Goal: Task Accomplishment & Management: Complete application form

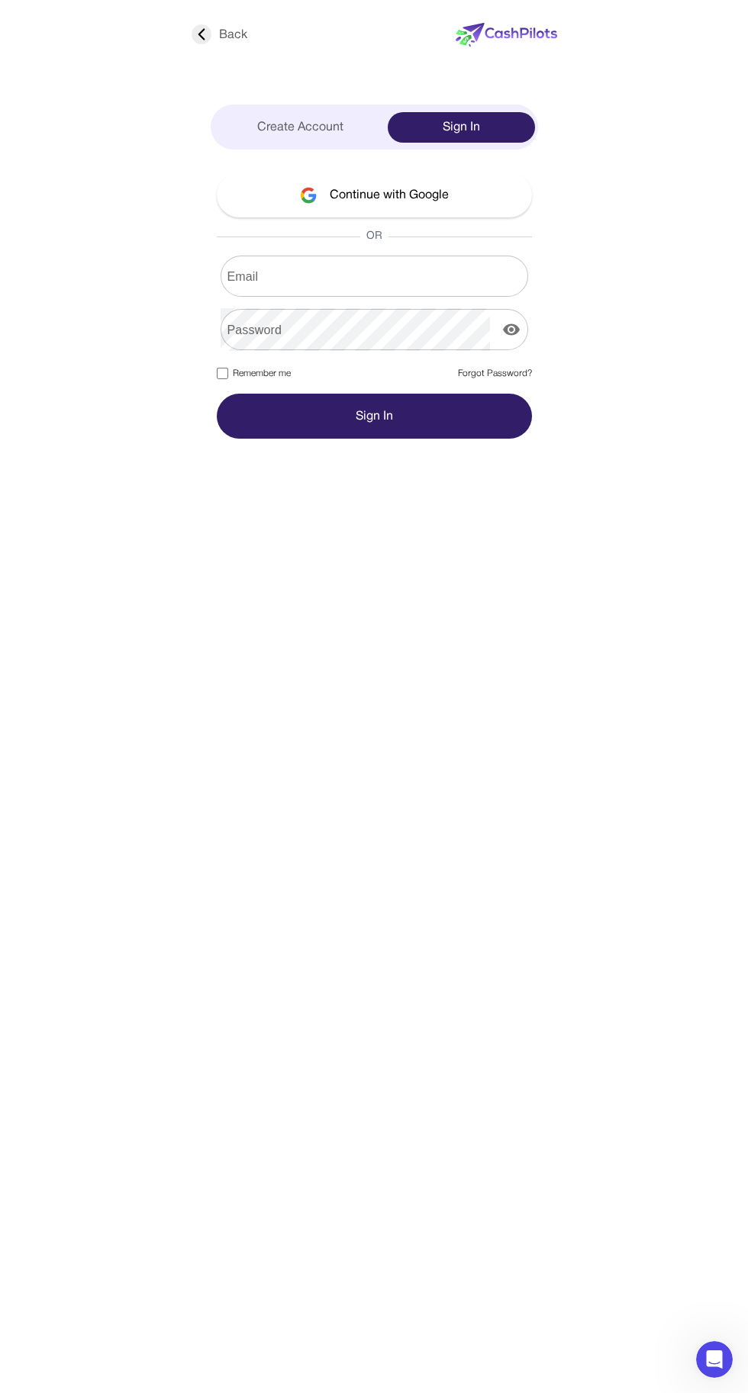
click at [226, 811] on div "Loading... Back Create Account Sign In Continue with Google OR Email Email Pass…" at bounding box center [373, 696] width 685 height 1393
click at [408, 195] on button "Continue with Google" at bounding box center [374, 194] width 315 height 45
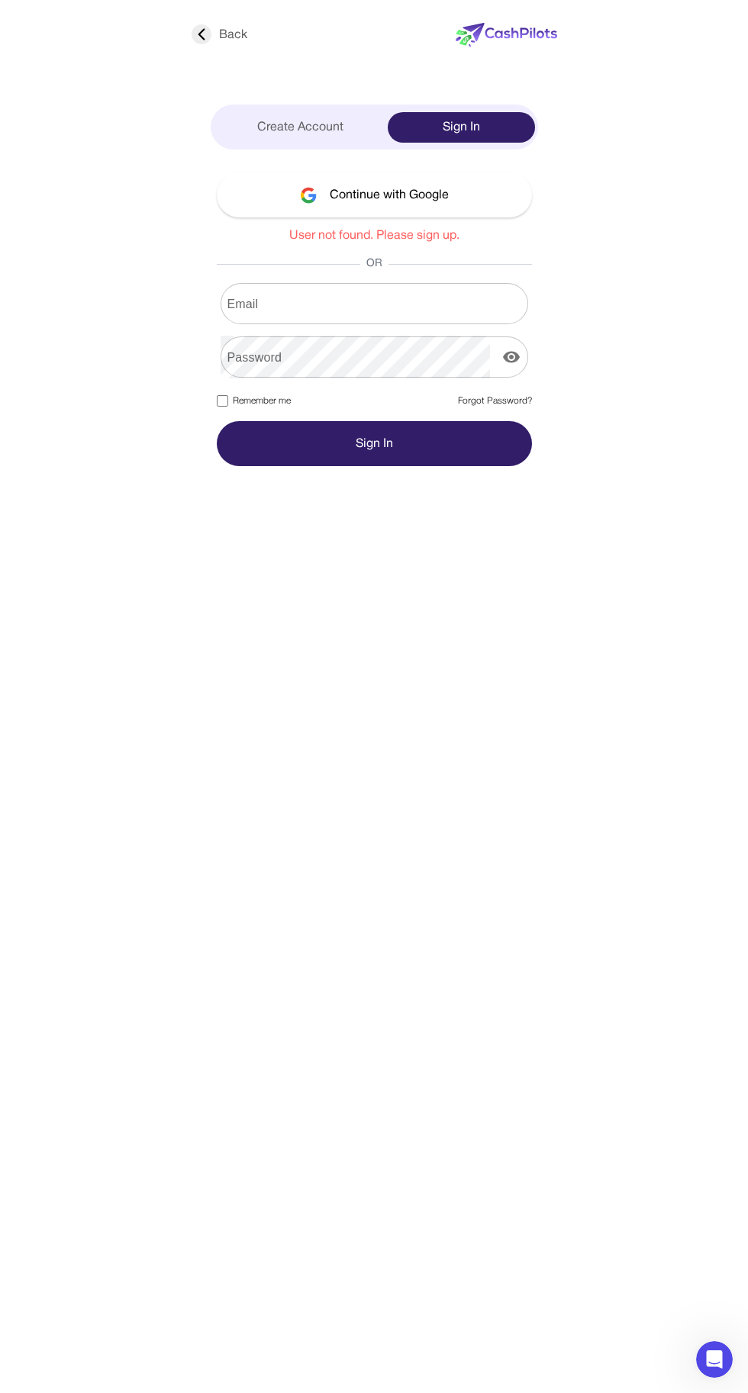
click at [280, 127] on div "Create Account" at bounding box center [301, 127] width 175 height 31
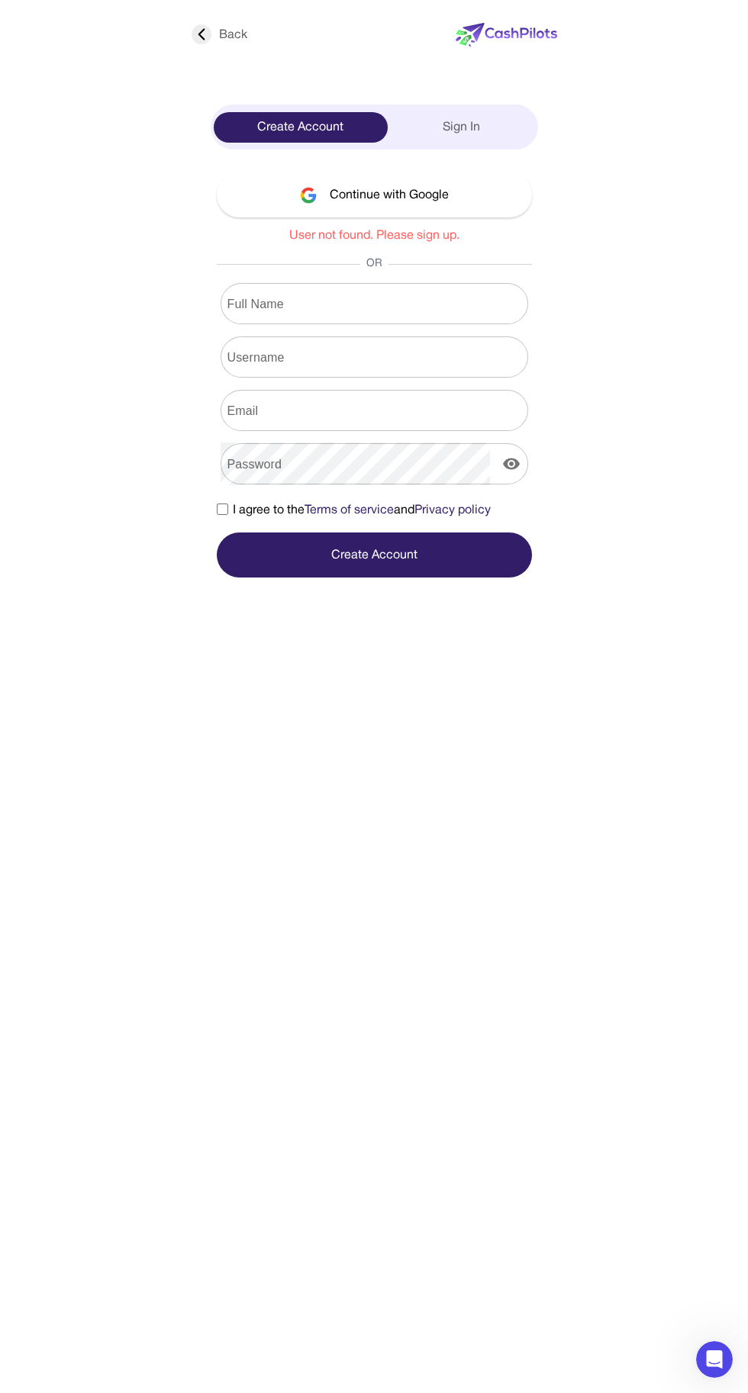
click at [248, 305] on div "Full Name Full Name" at bounding box center [374, 303] width 315 height 41
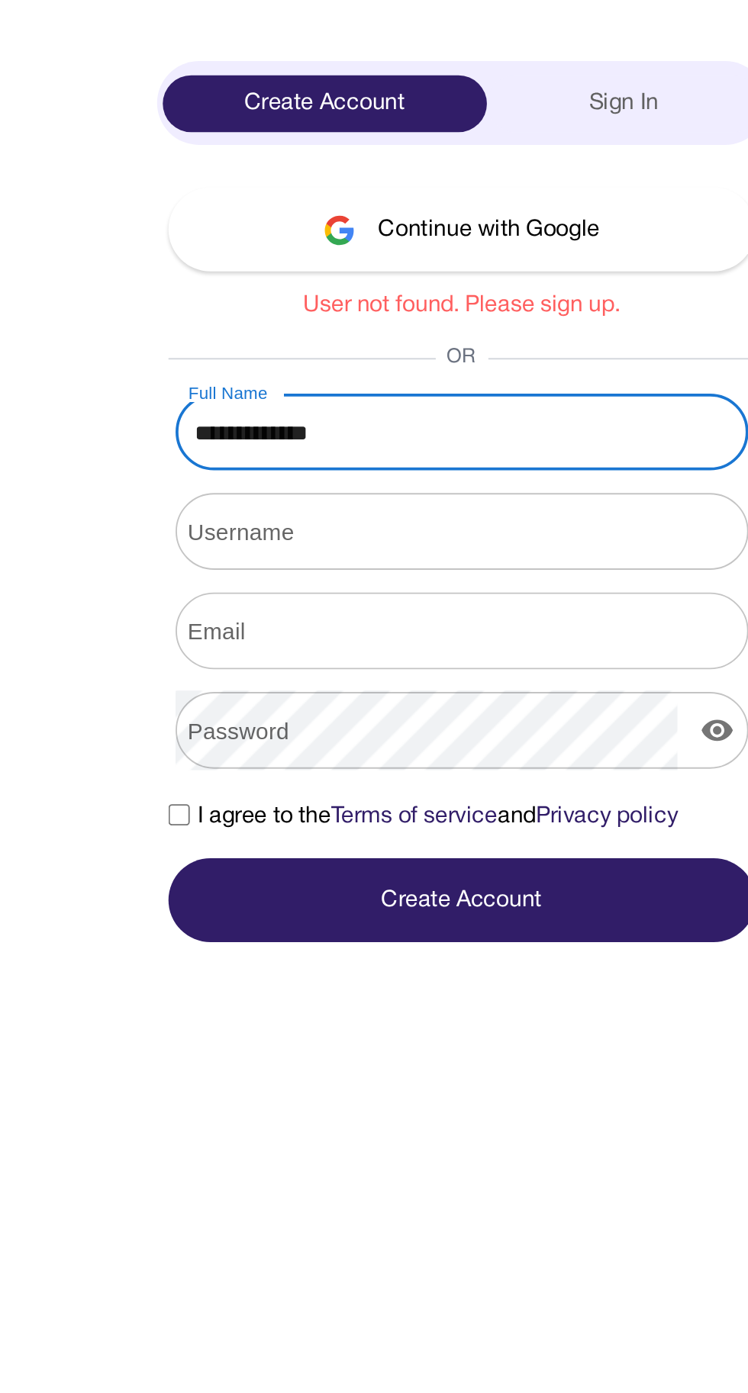
type input "**********"
click at [244, 359] on div "Username Username" at bounding box center [374, 356] width 315 height 41
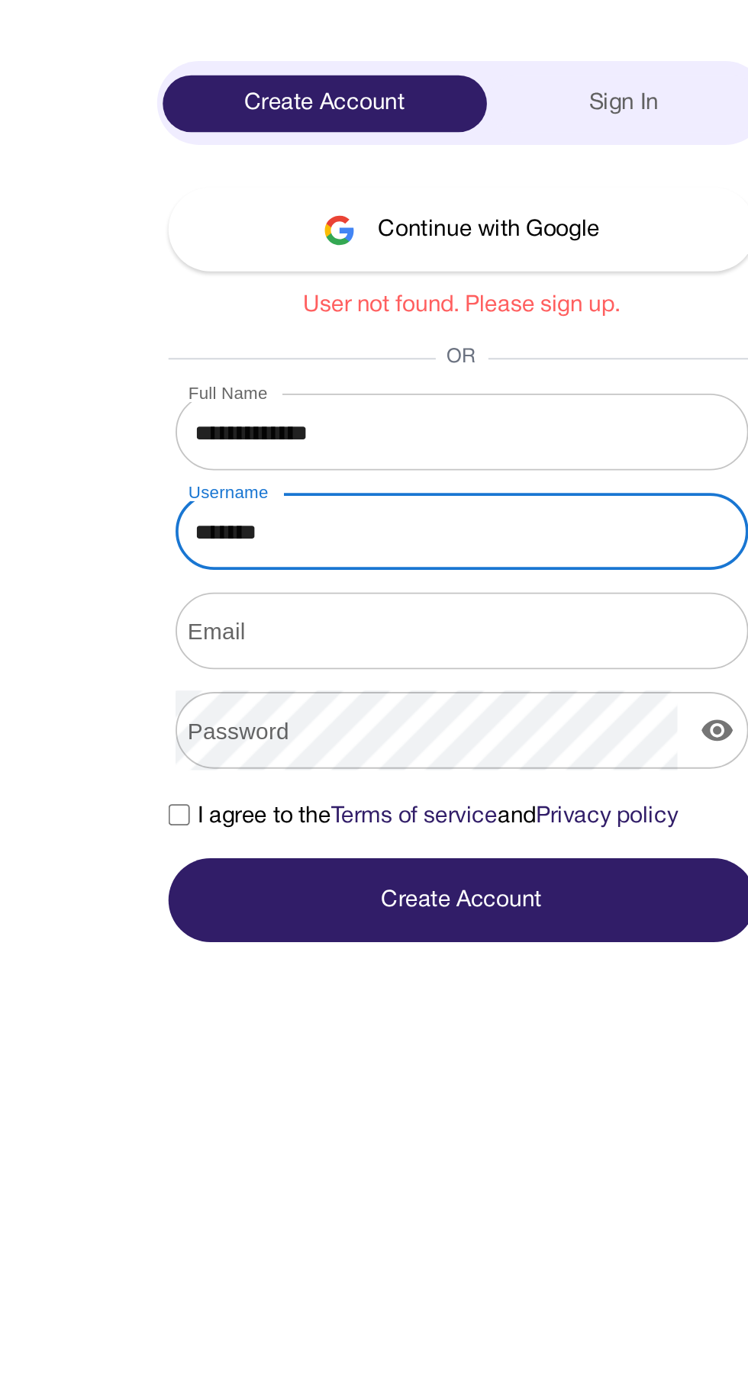
type input "*******"
click at [253, 410] on div "Email Email" at bounding box center [374, 410] width 315 height 41
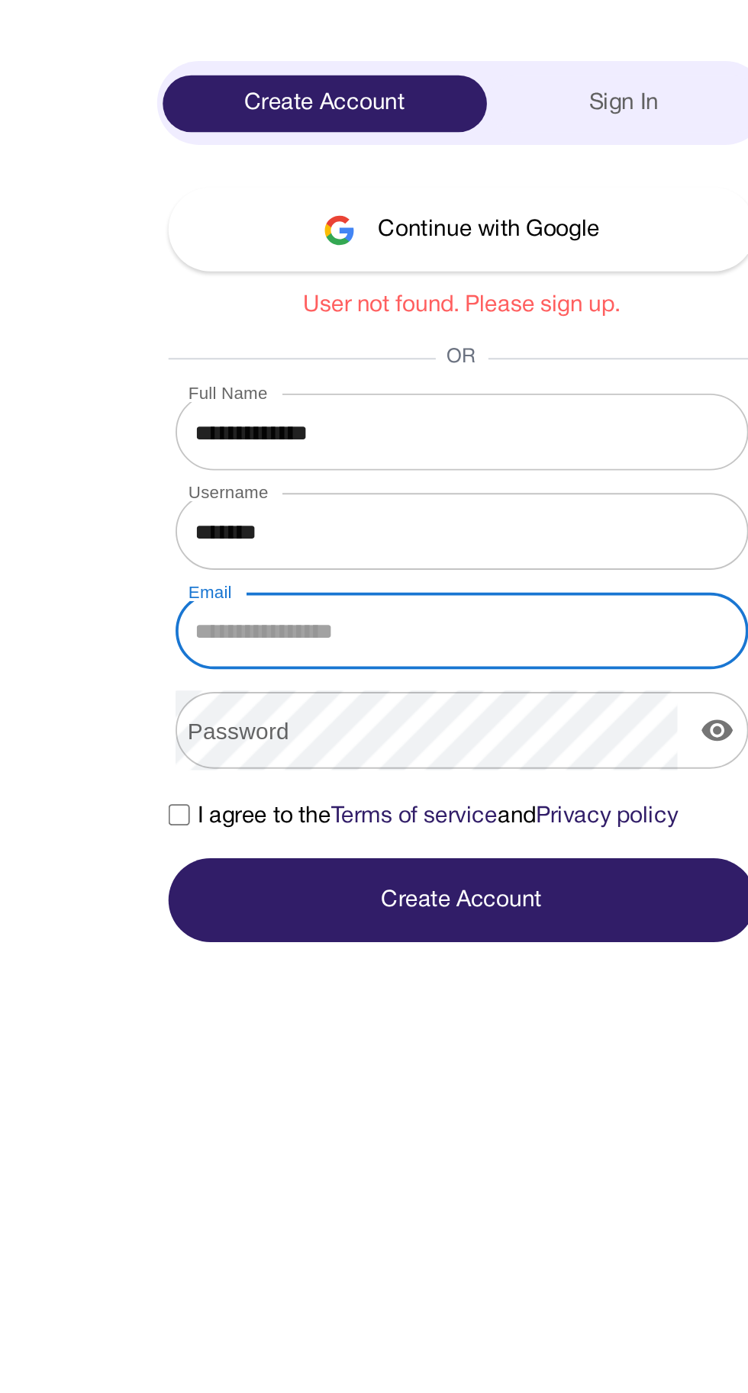
type input "**********"
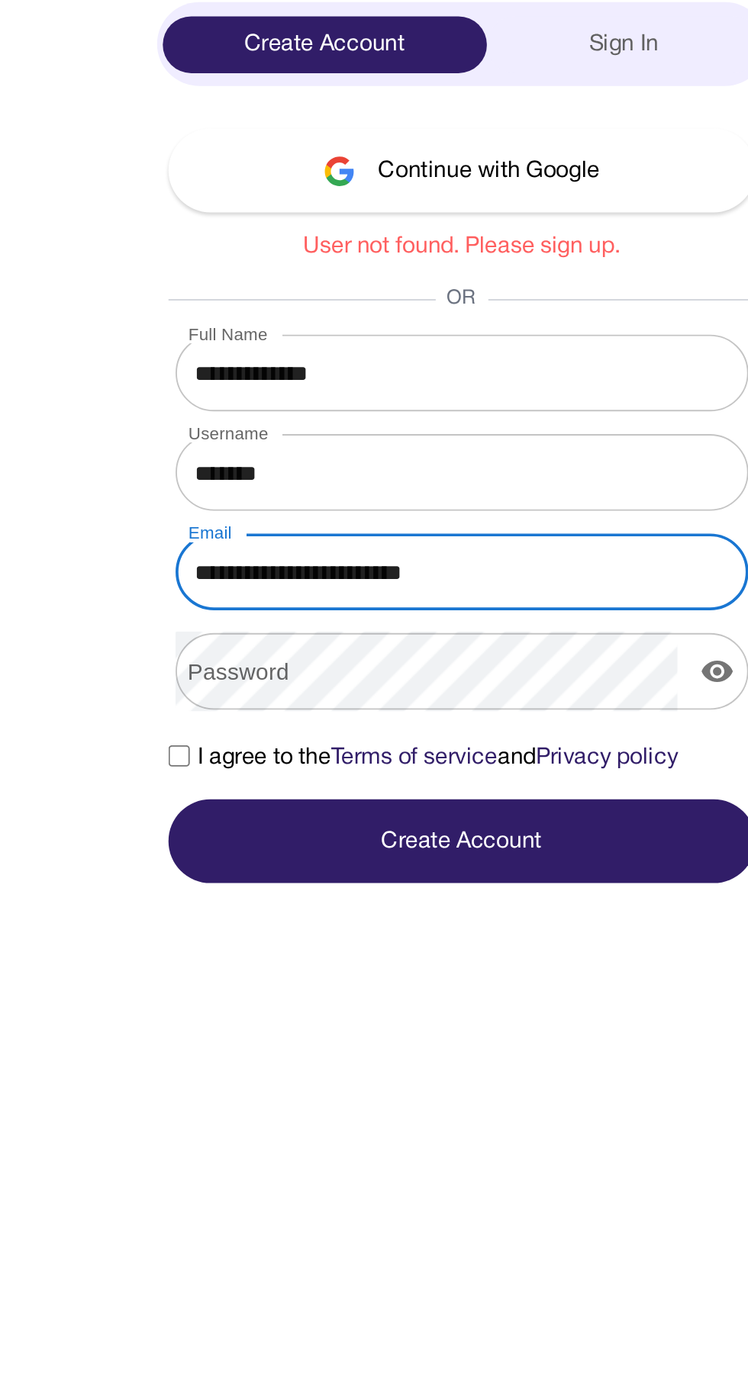
click at [243, 467] on div "Password Password" at bounding box center [374, 463] width 315 height 41
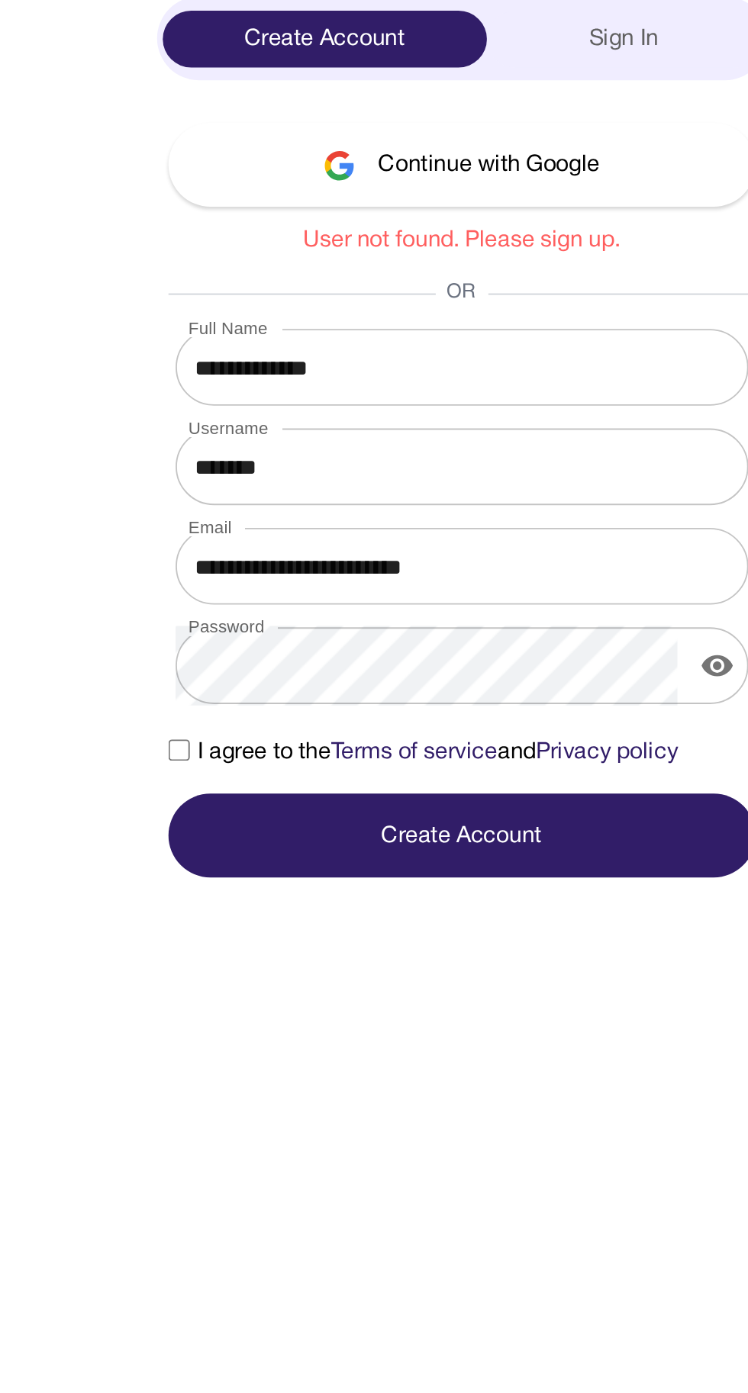
click at [371, 548] on button "Create Account" at bounding box center [374, 554] width 315 height 45
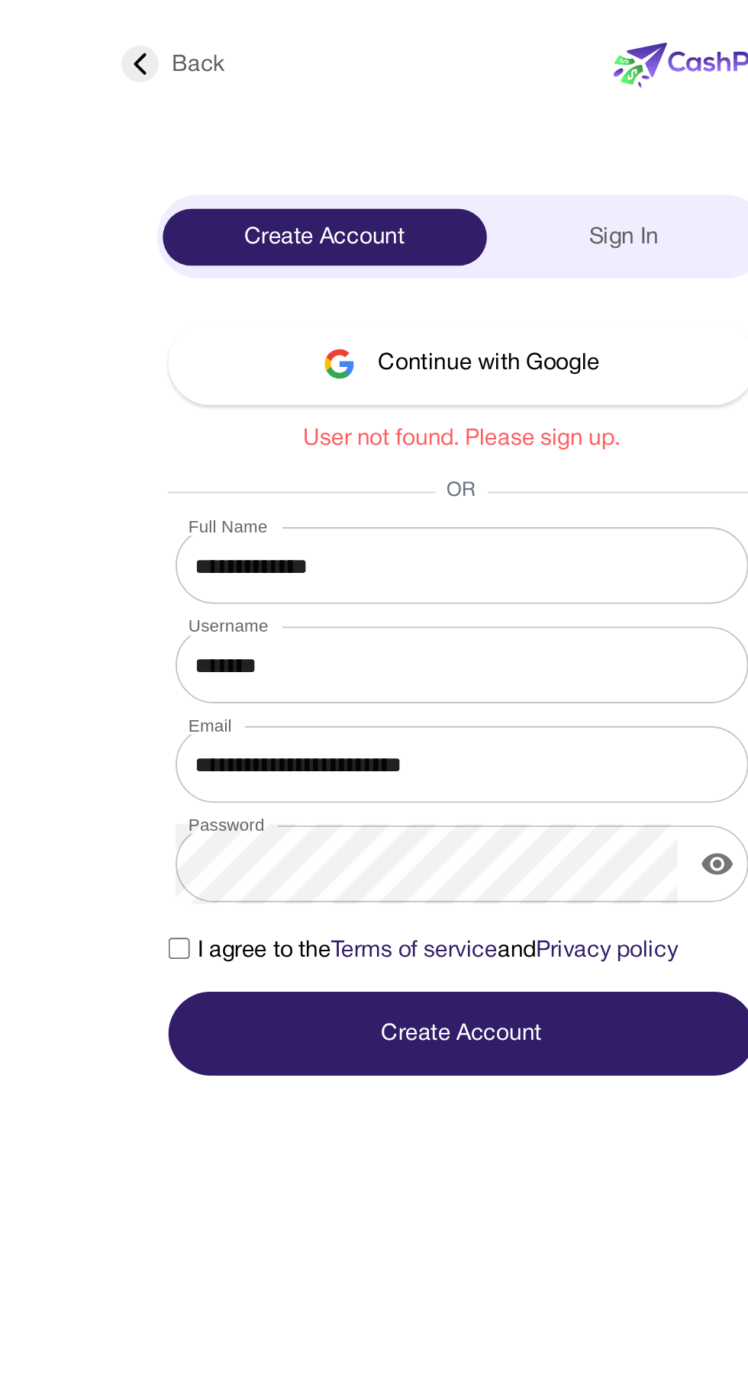
click at [381, 550] on button "Create Account" at bounding box center [374, 554] width 315 height 45
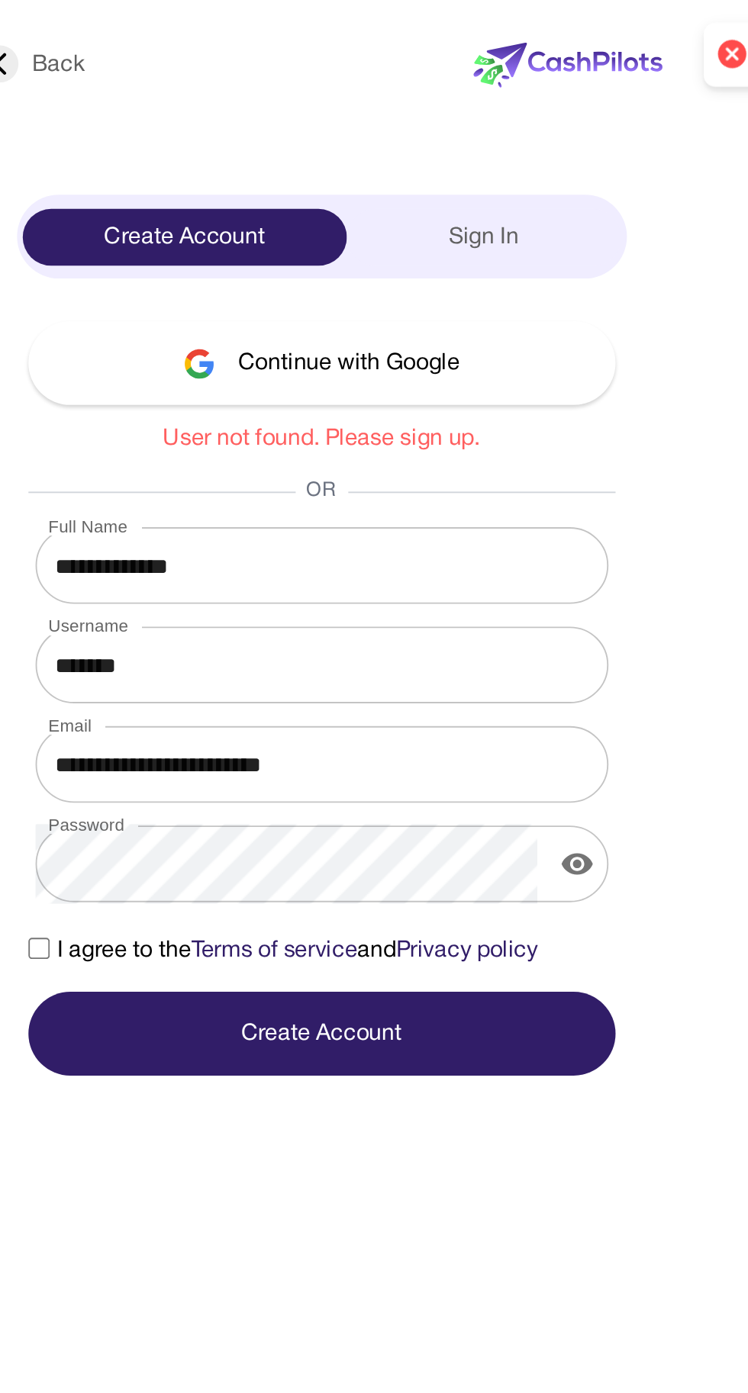
click at [407, 552] on button "Create Account" at bounding box center [374, 554] width 315 height 45
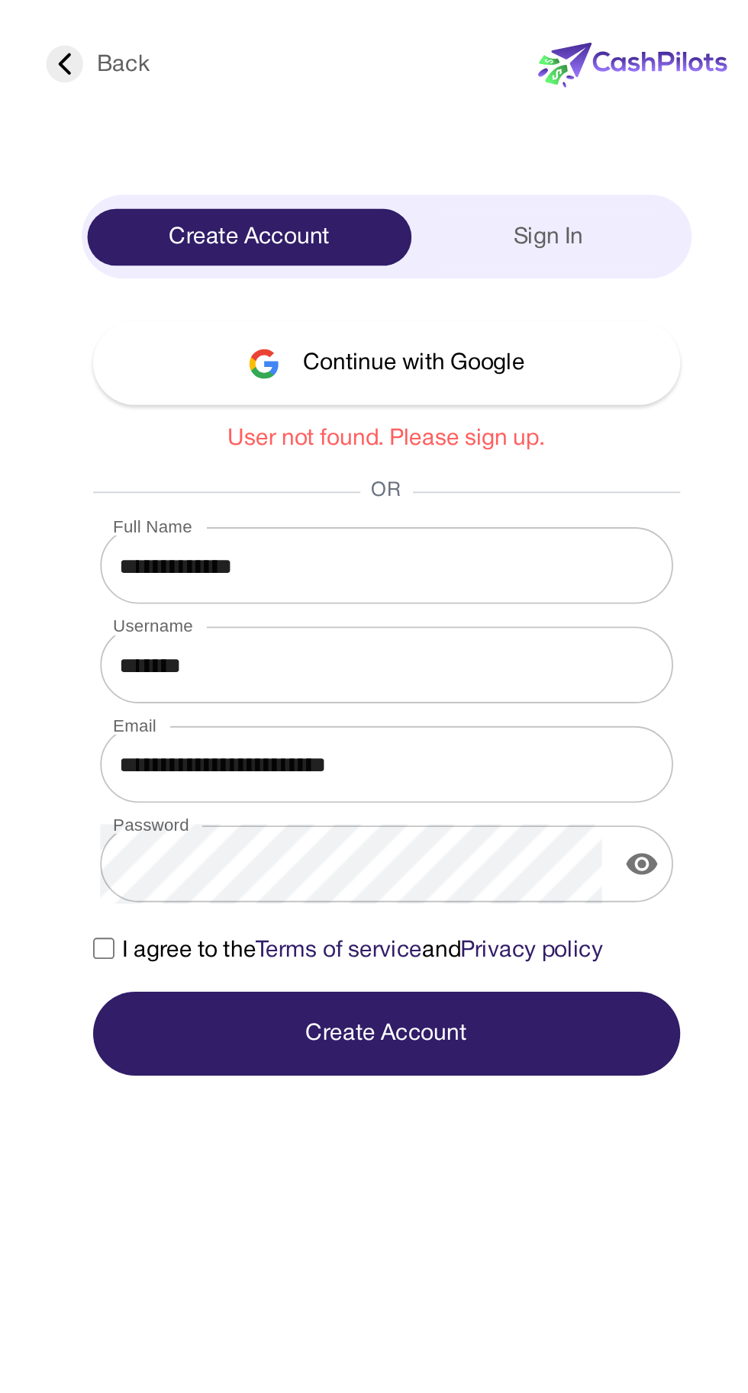
click at [469, 126] on div "Sign In" at bounding box center [460, 127] width 147 height 31
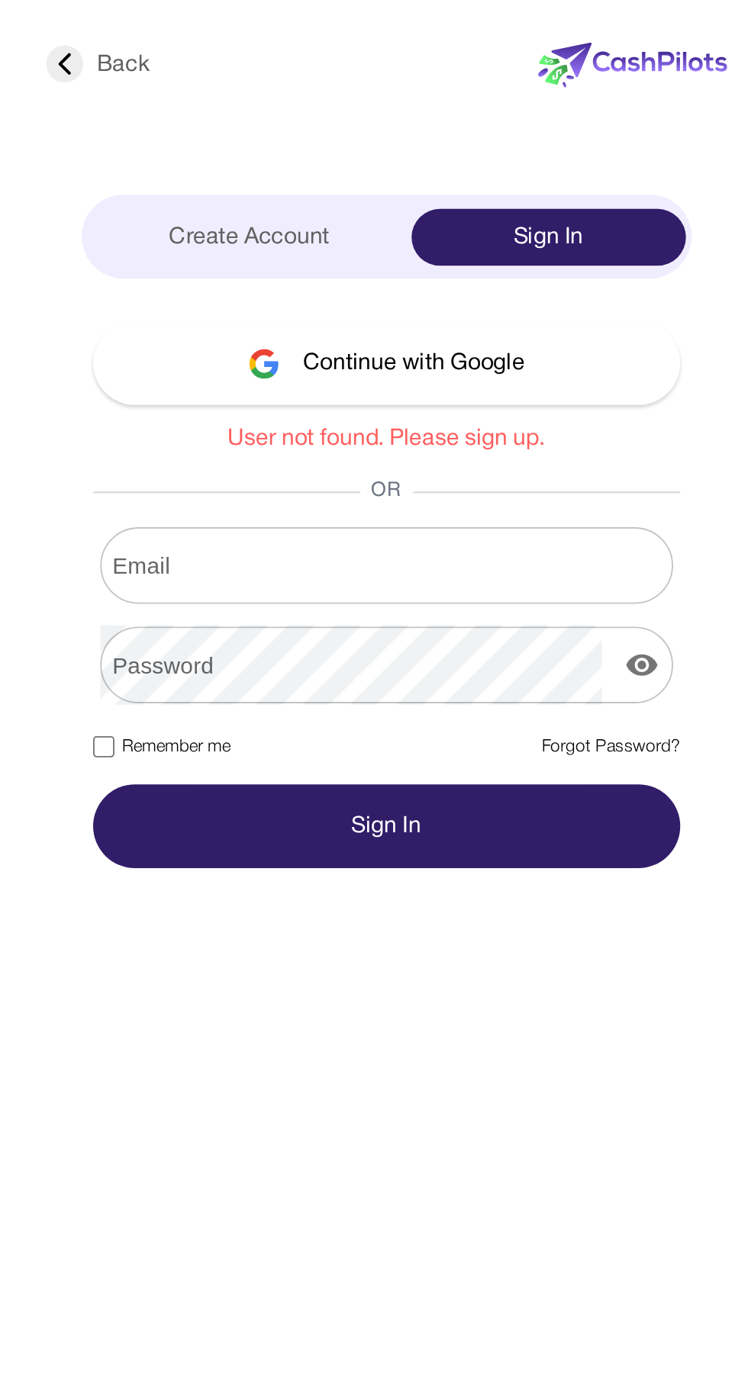
click at [261, 301] on input "Email" at bounding box center [373, 303] width 307 height 43
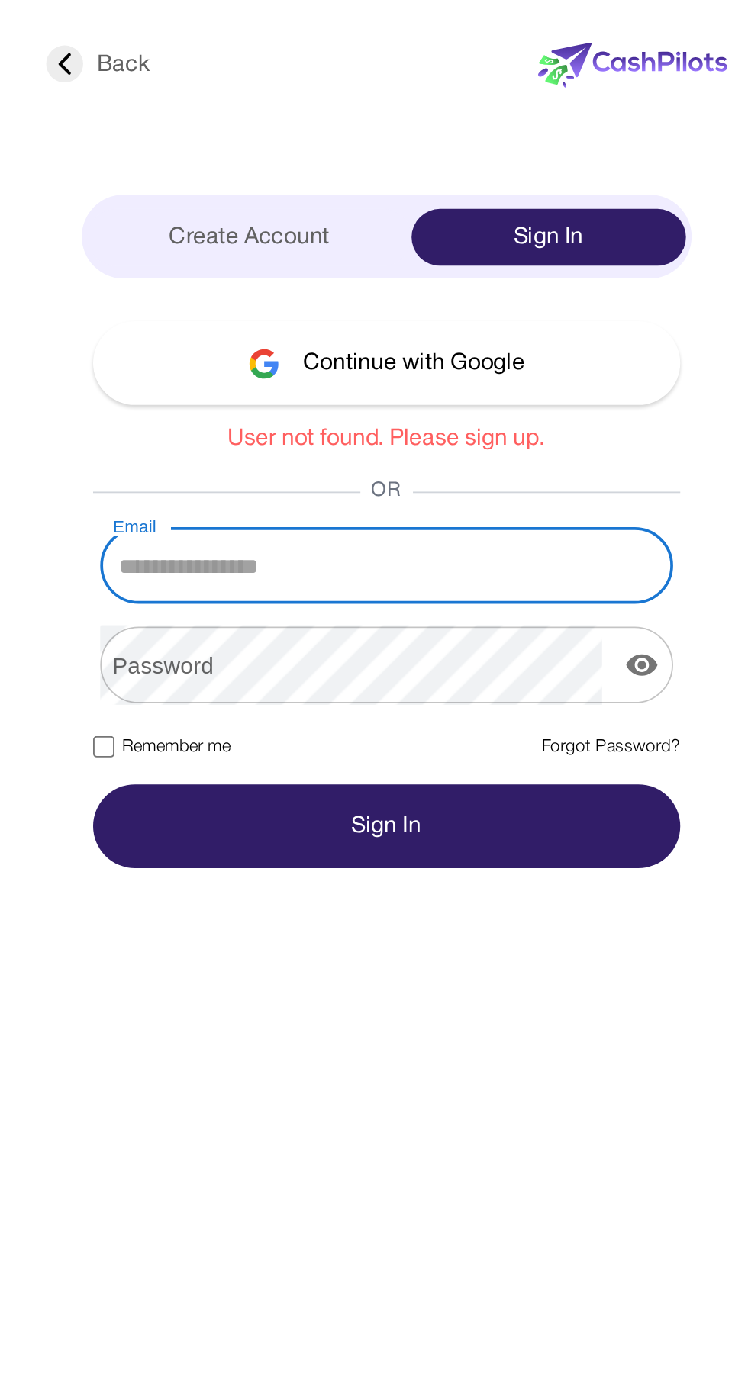
click at [280, 306] on input "Email" at bounding box center [373, 303] width 307 height 43
click at [397, 198] on button "Continue with Google" at bounding box center [374, 194] width 315 height 45
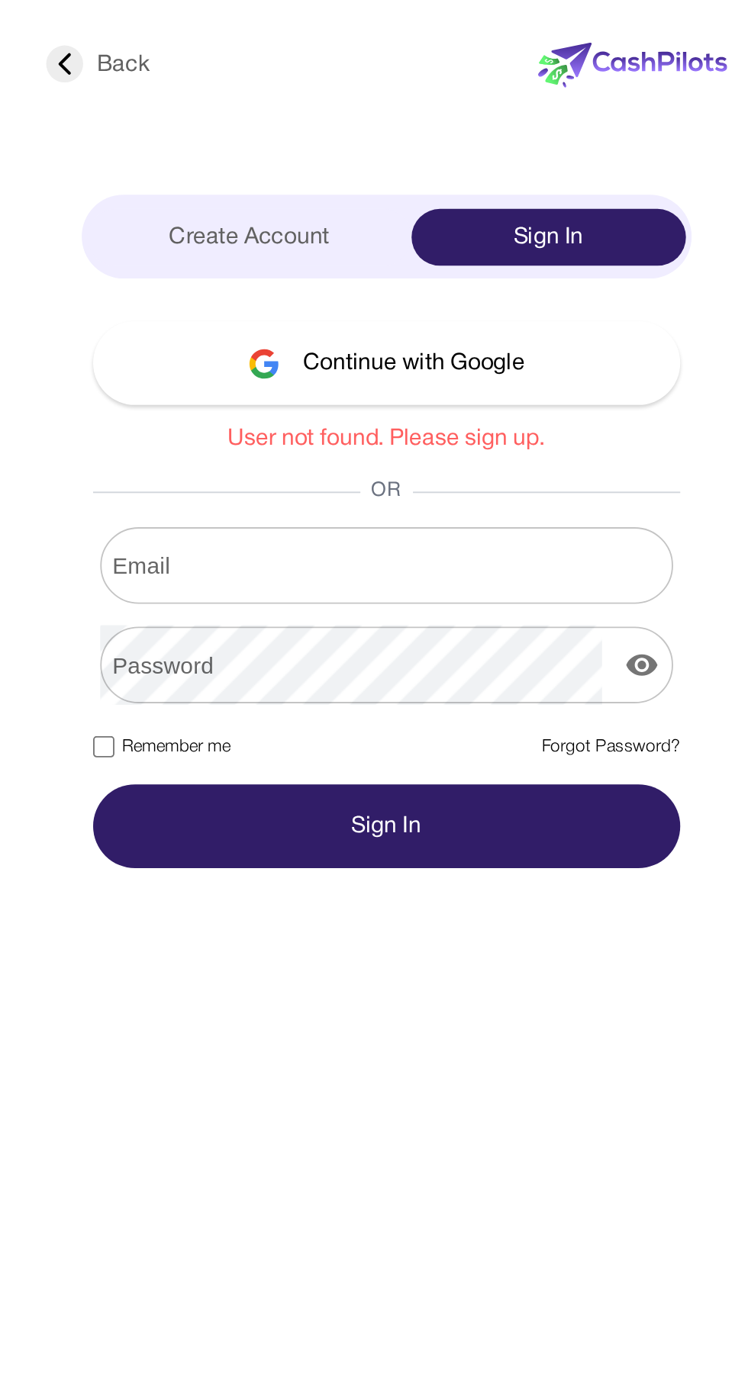
click at [290, 135] on div "Create Account" at bounding box center [301, 127] width 175 height 31
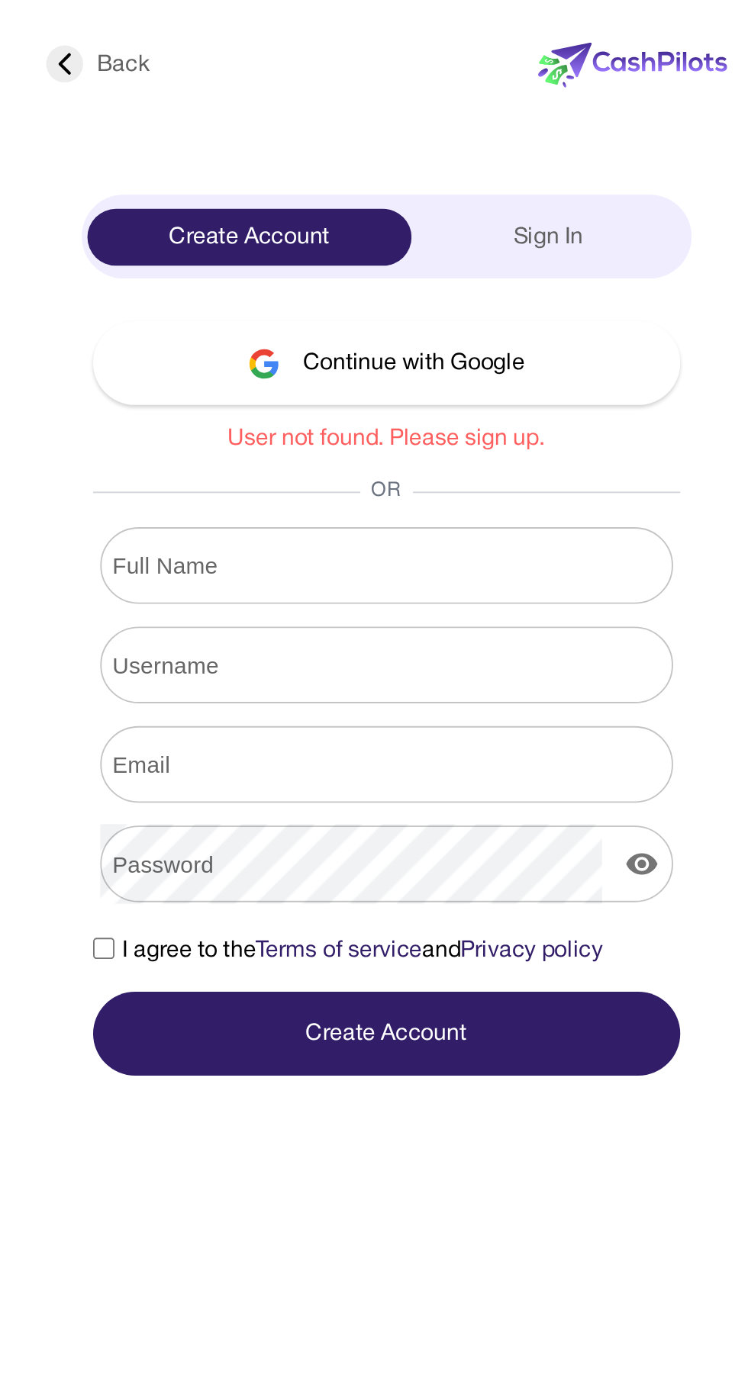
click at [259, 311] on div "Full Name Full Name" at bounding box center [374, 303] width 315 height 41
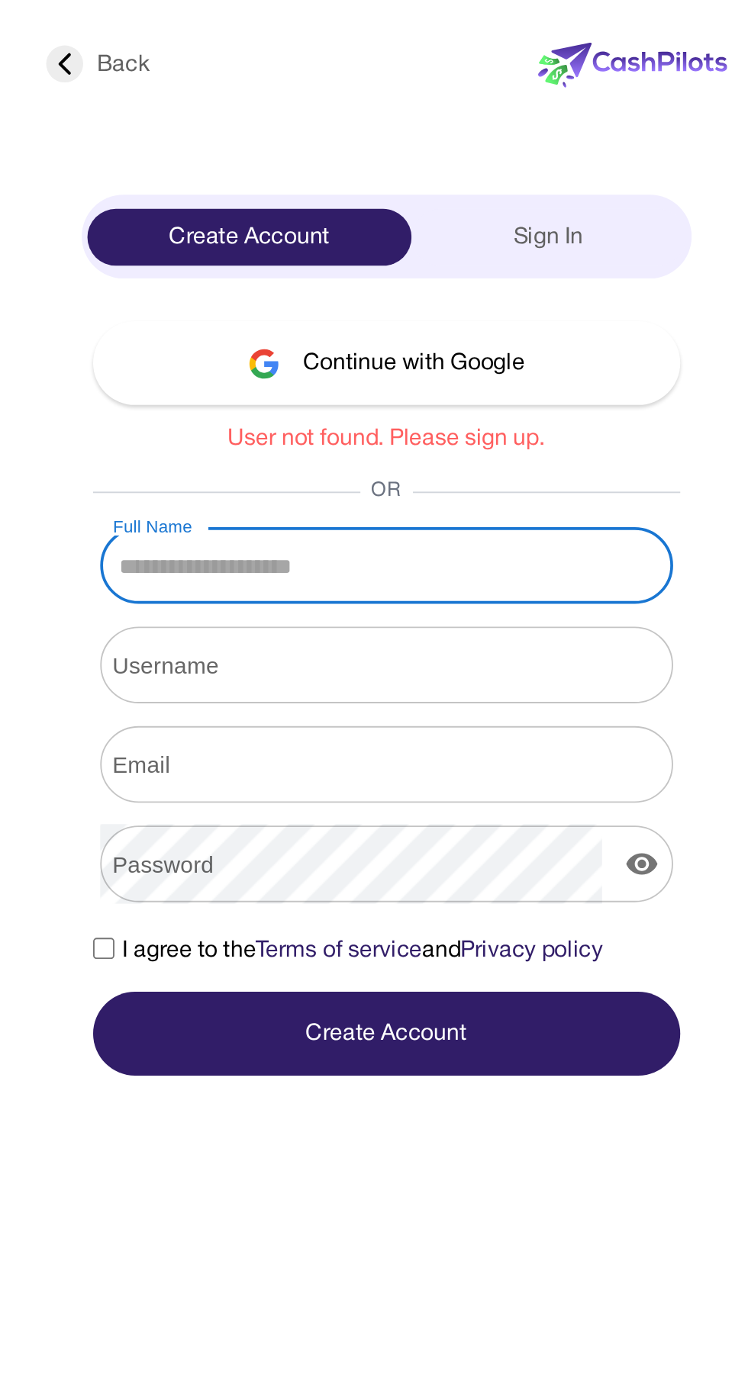
type input "**********"
click at [278, 352] on div "Username Username" at bounding box center [374, 356] width 315 height 41
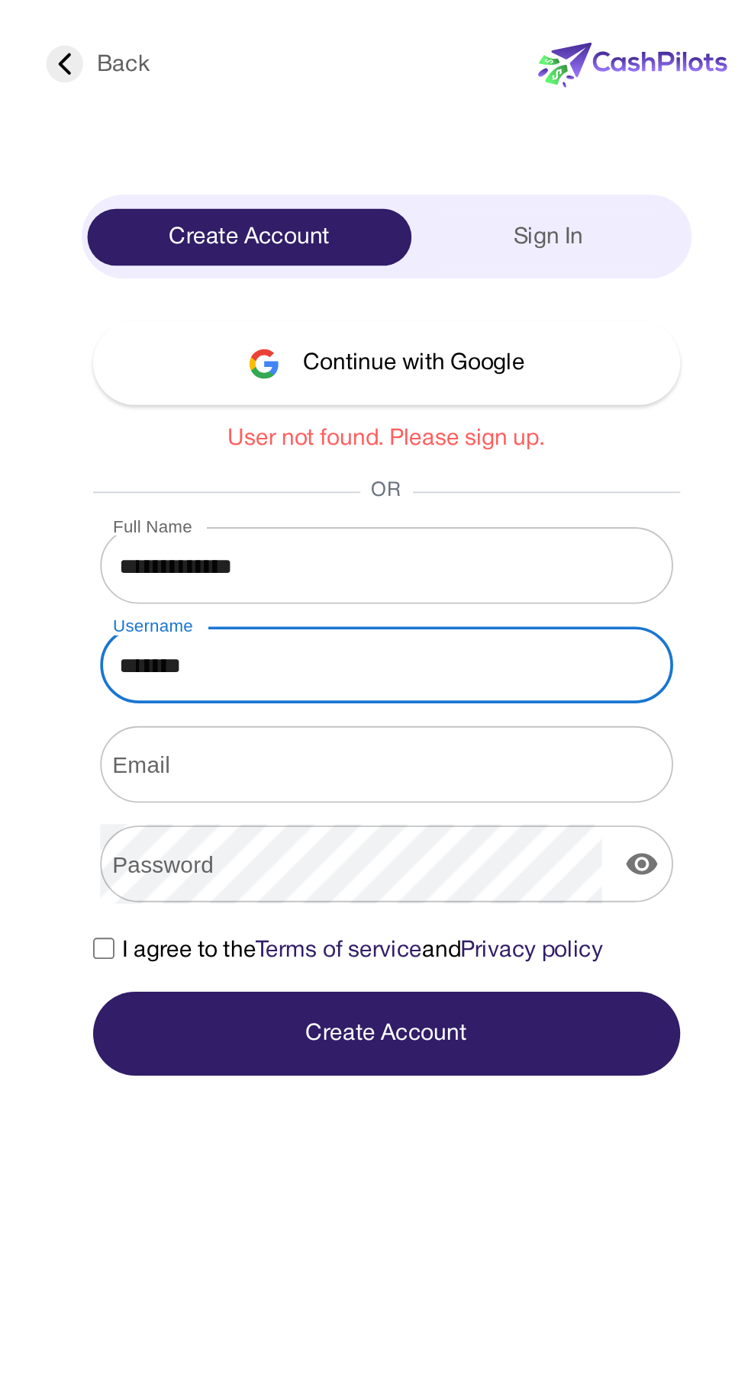
click at [311, 362] on input "Username" at bounding box center [373, 357] width 307 height 43
type input "********"
click at [283, 406] on input "Email" at bounding box center [373, 410] width 307 height 43
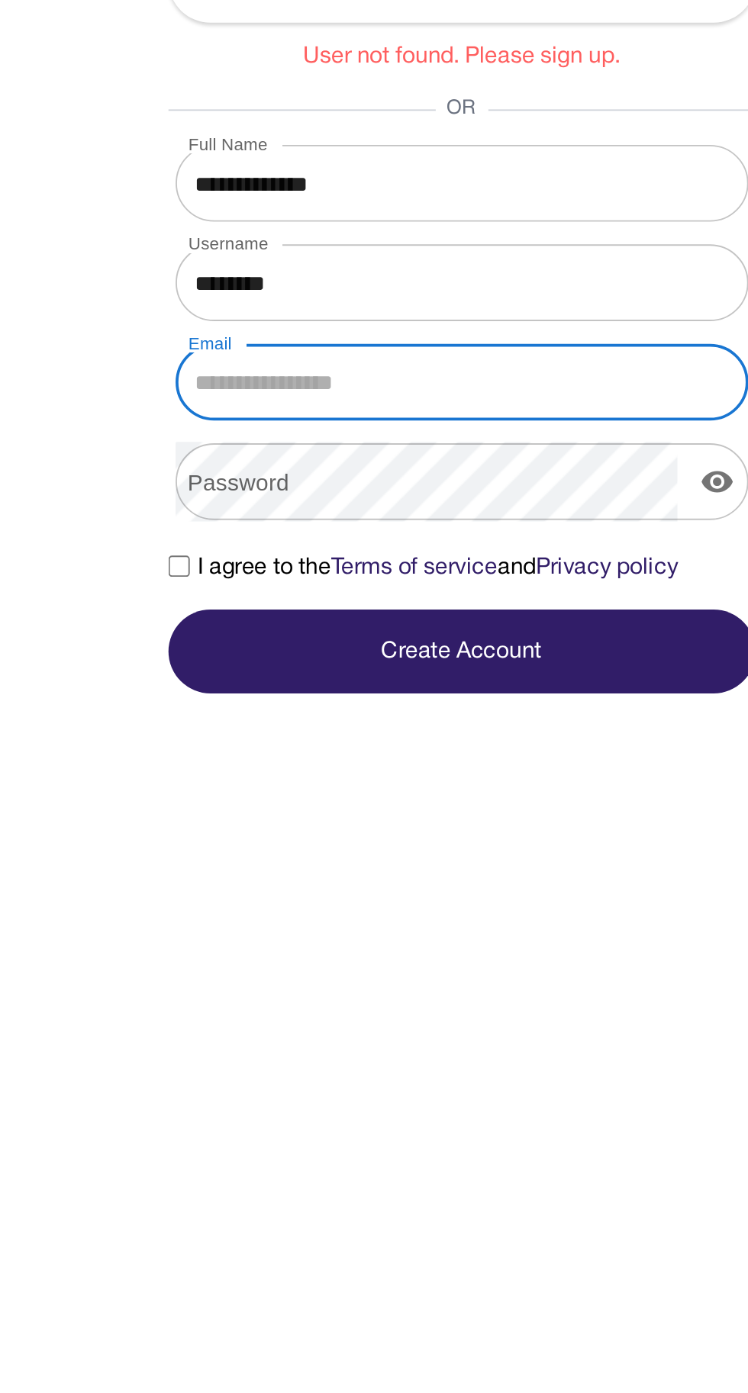
type input "**********"
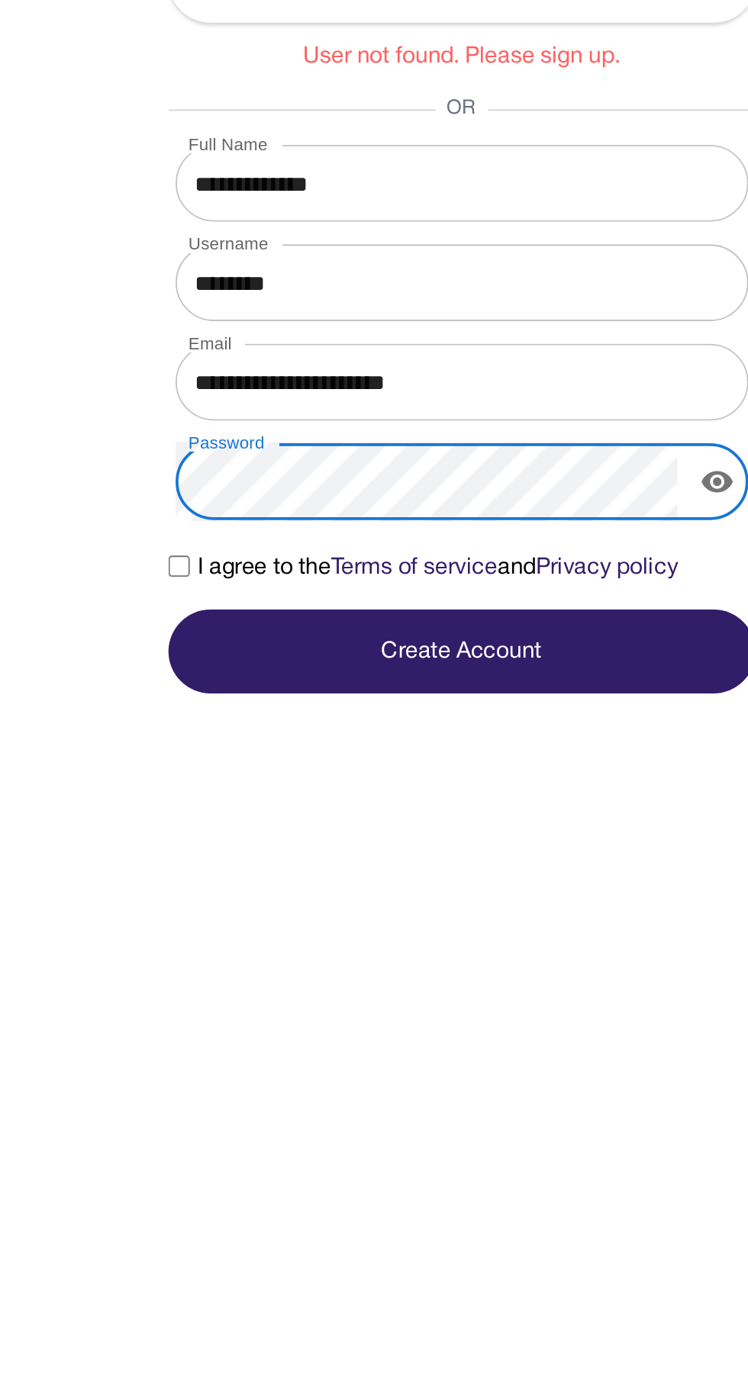
click at [519, 476] on button "display the password" at bounding box center [511, 464] width 31 height 31
click at [513, 470] on icon "hide the password" at bounding box center [511, 464] width 18 height 18
click at [512, 474] on button "display the password" at bounding box center [511, 464] width 31 height 31
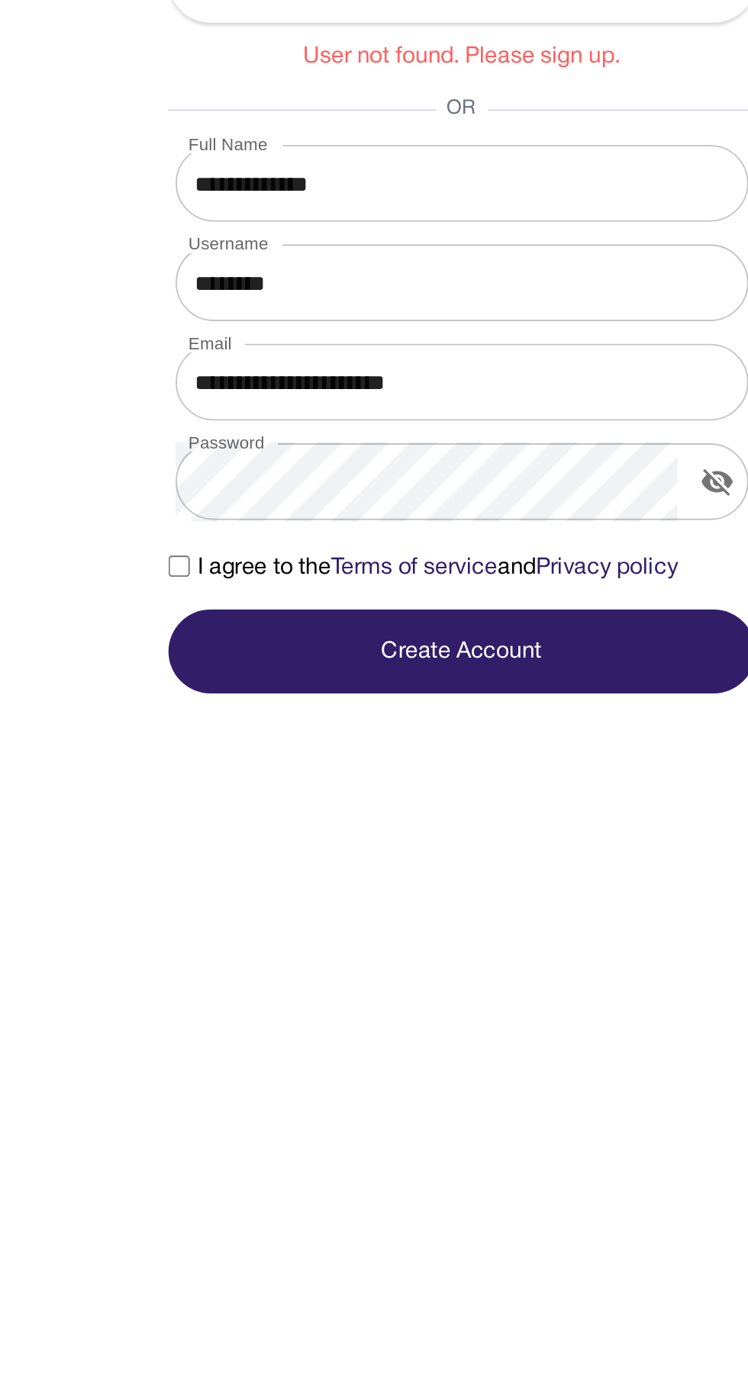
click at [378, 545] on button "Create Account" at bounding box center [374, 554] width 315 height 45
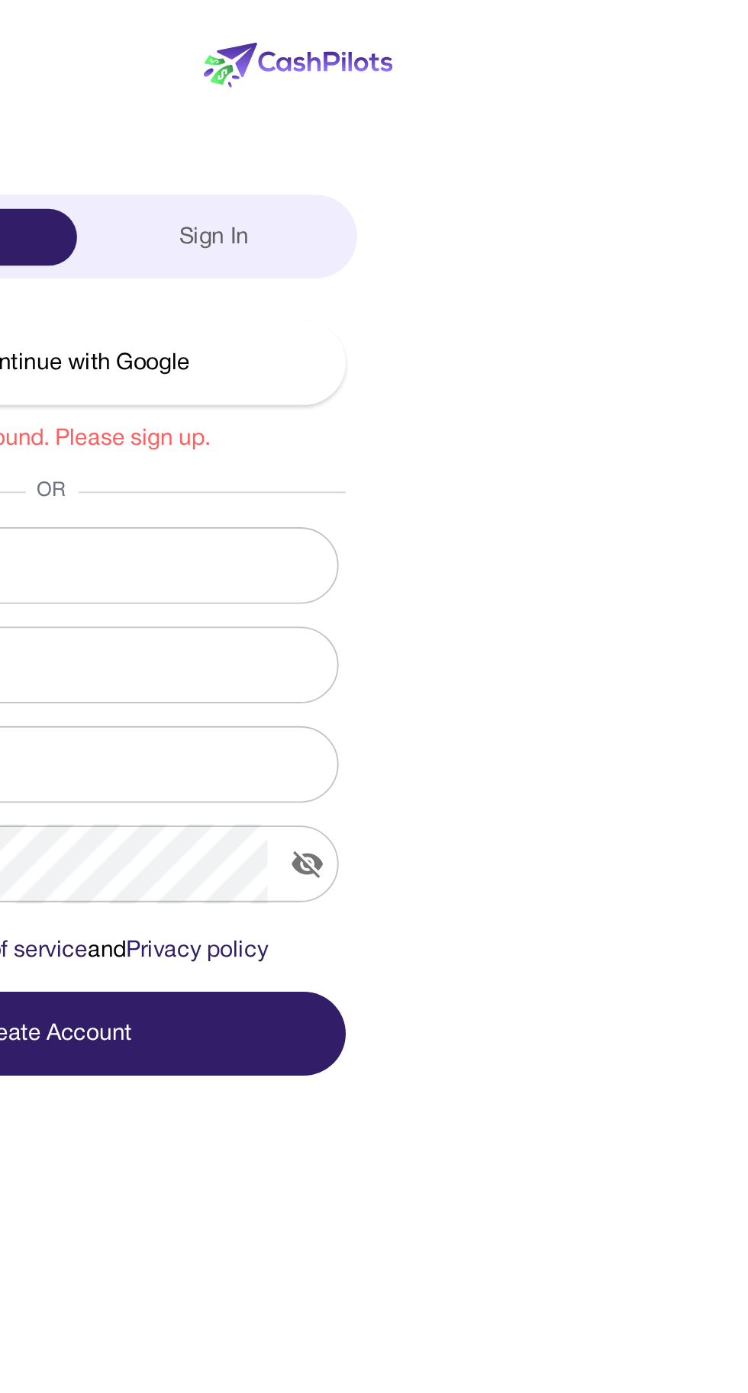
click at [477, 561] on button "Create Account" at bounding box center [374, 554] width 315 height 45
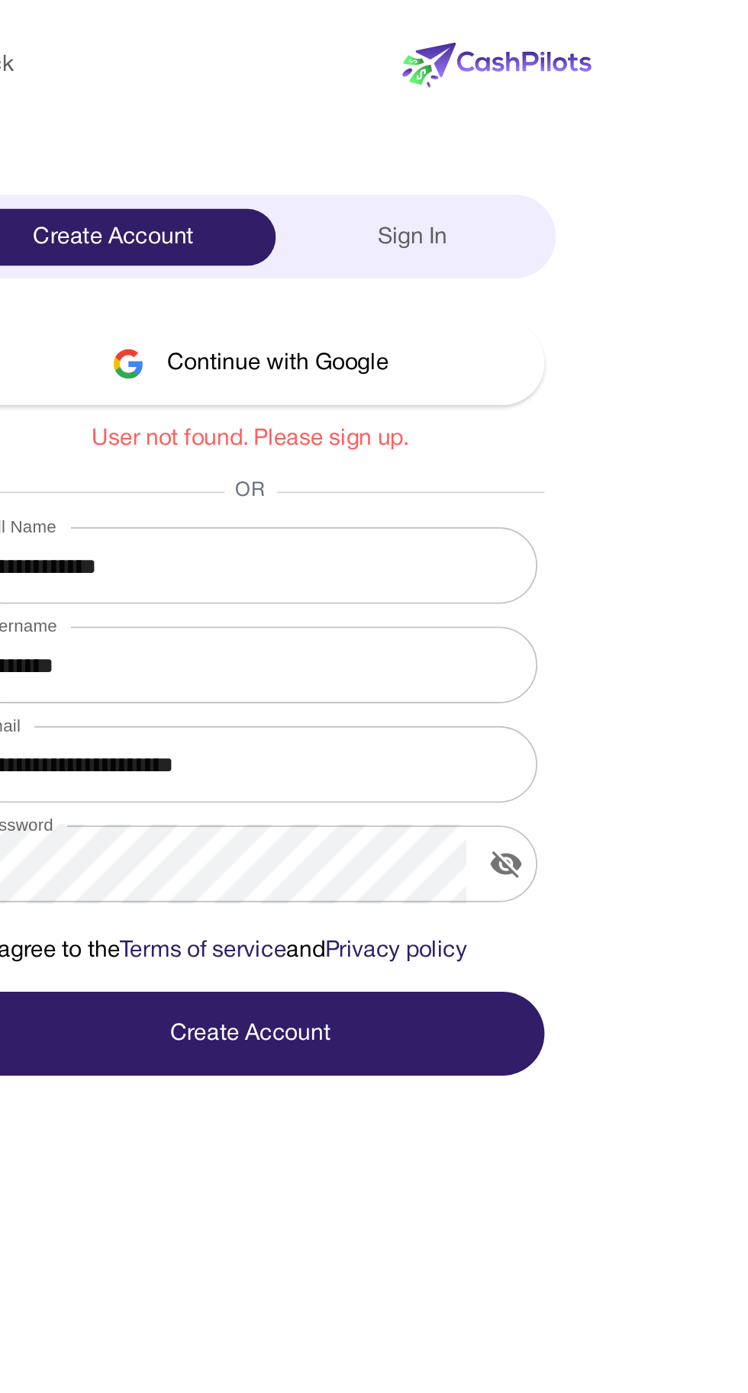
click at [445, 121] on div "Sign In" at bounding box center [460, 127] width 147 height 31
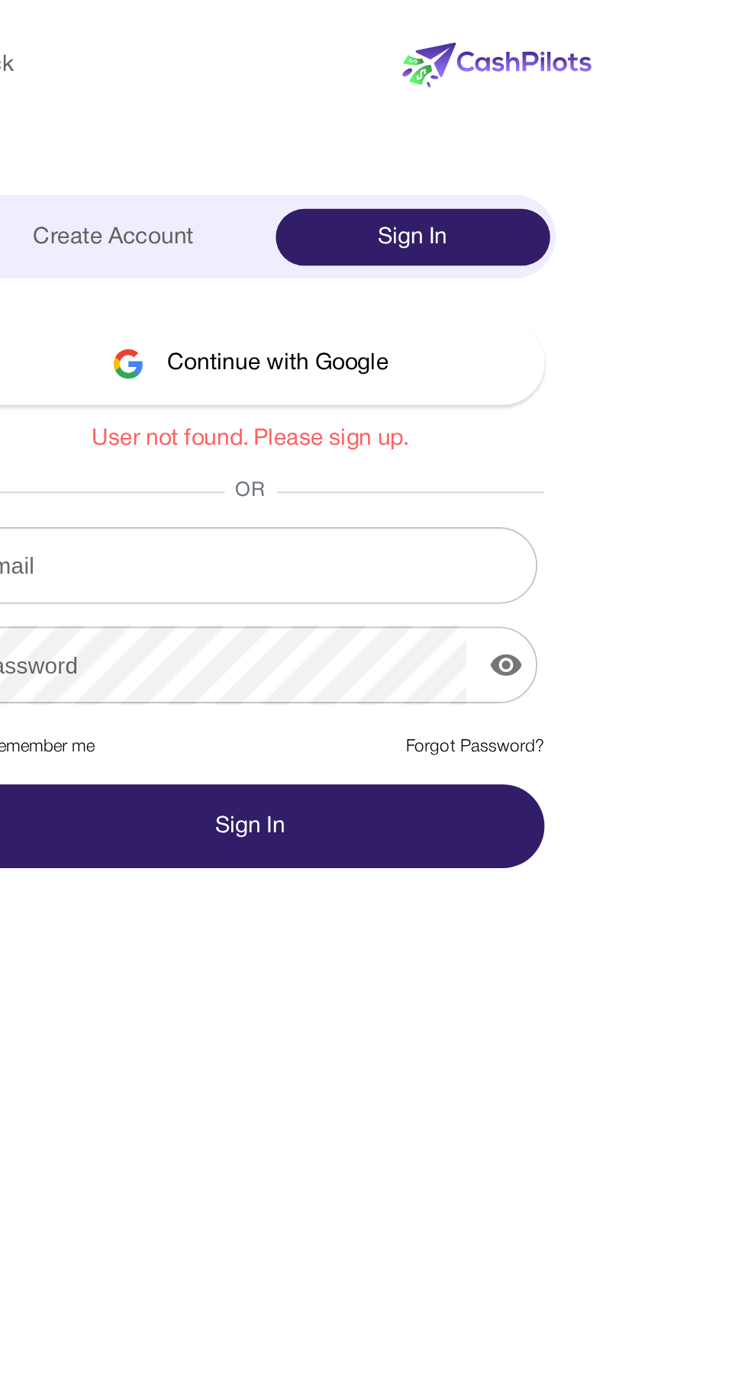
click at [502, 397] on link "Forgot Password?" at bounding box center [495, 401] width 74 height 14
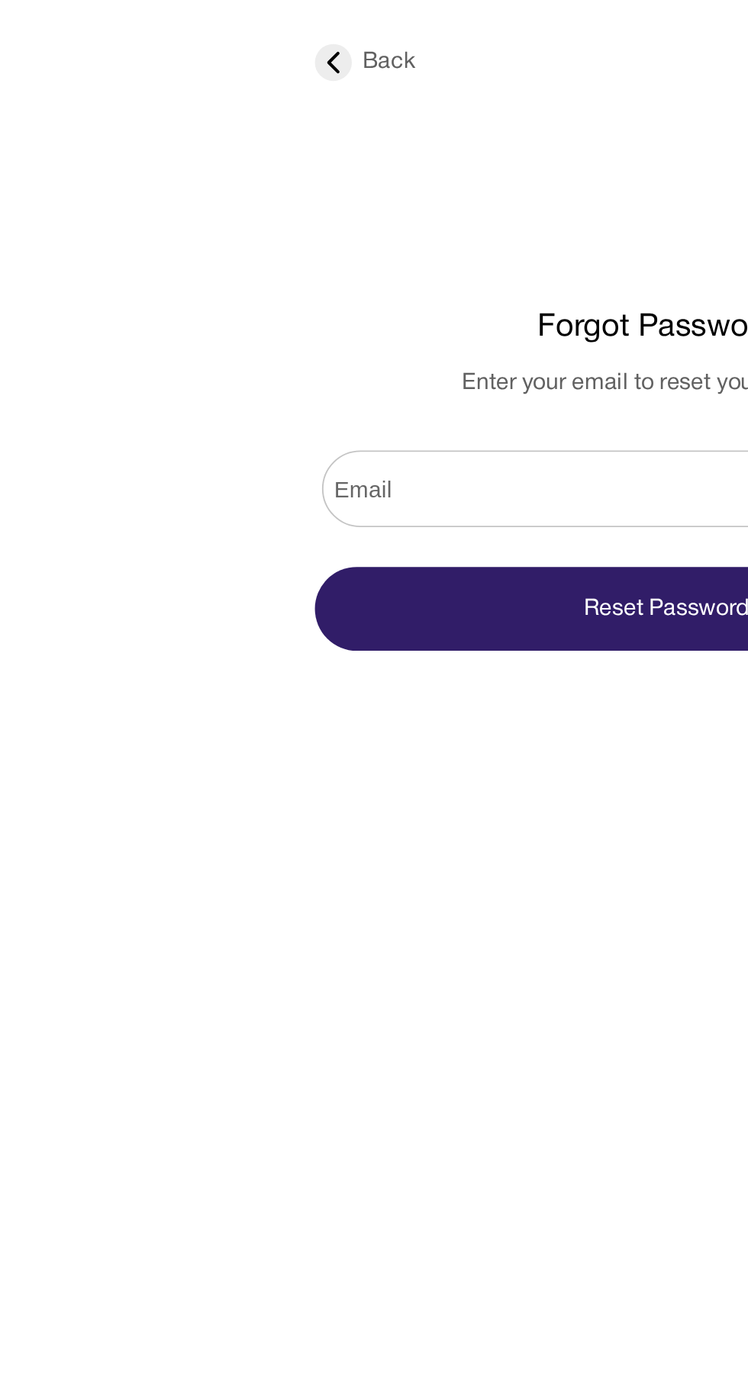
click at [228, 249] on input "Email" at bounding box center [374, 262] width 370 height 43
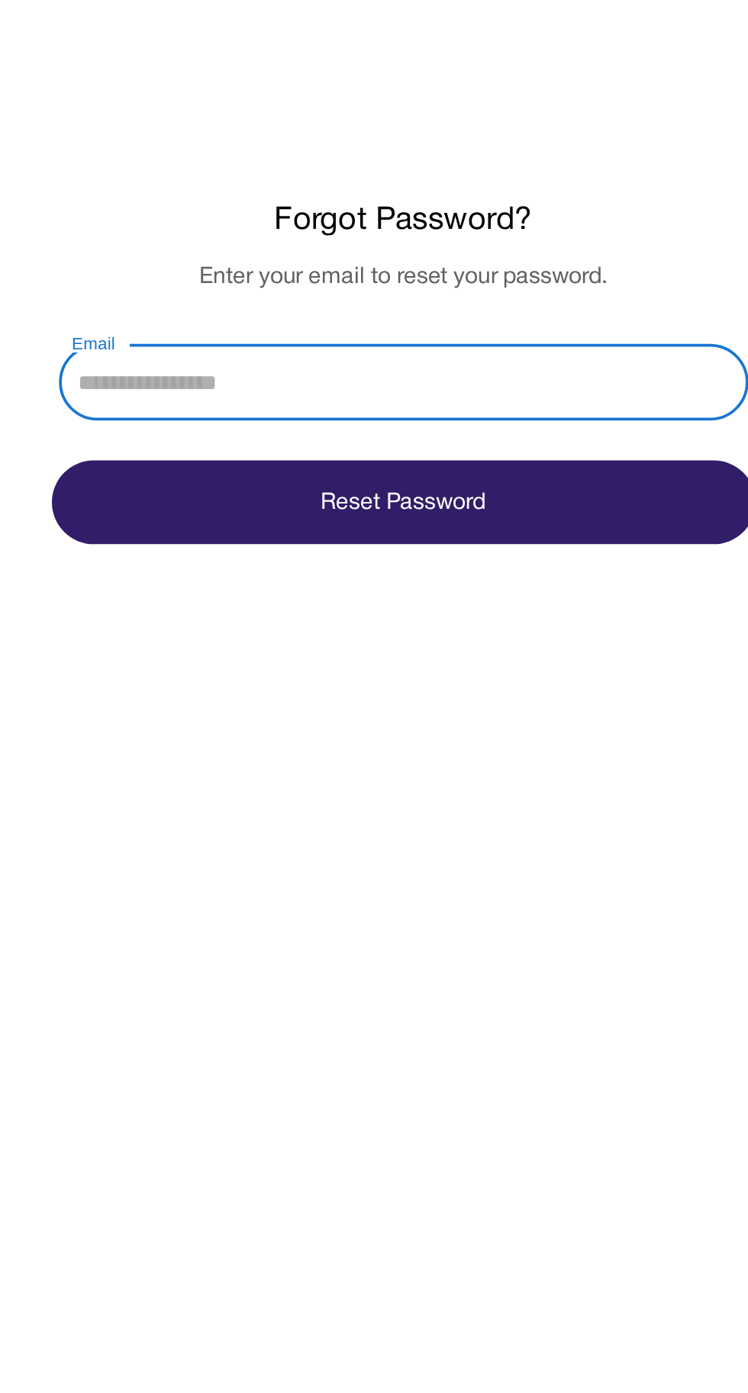
type input "**********"
click at [375, 339] on button "Reset Password" at bounding box center [374, 326] width 378 height 45
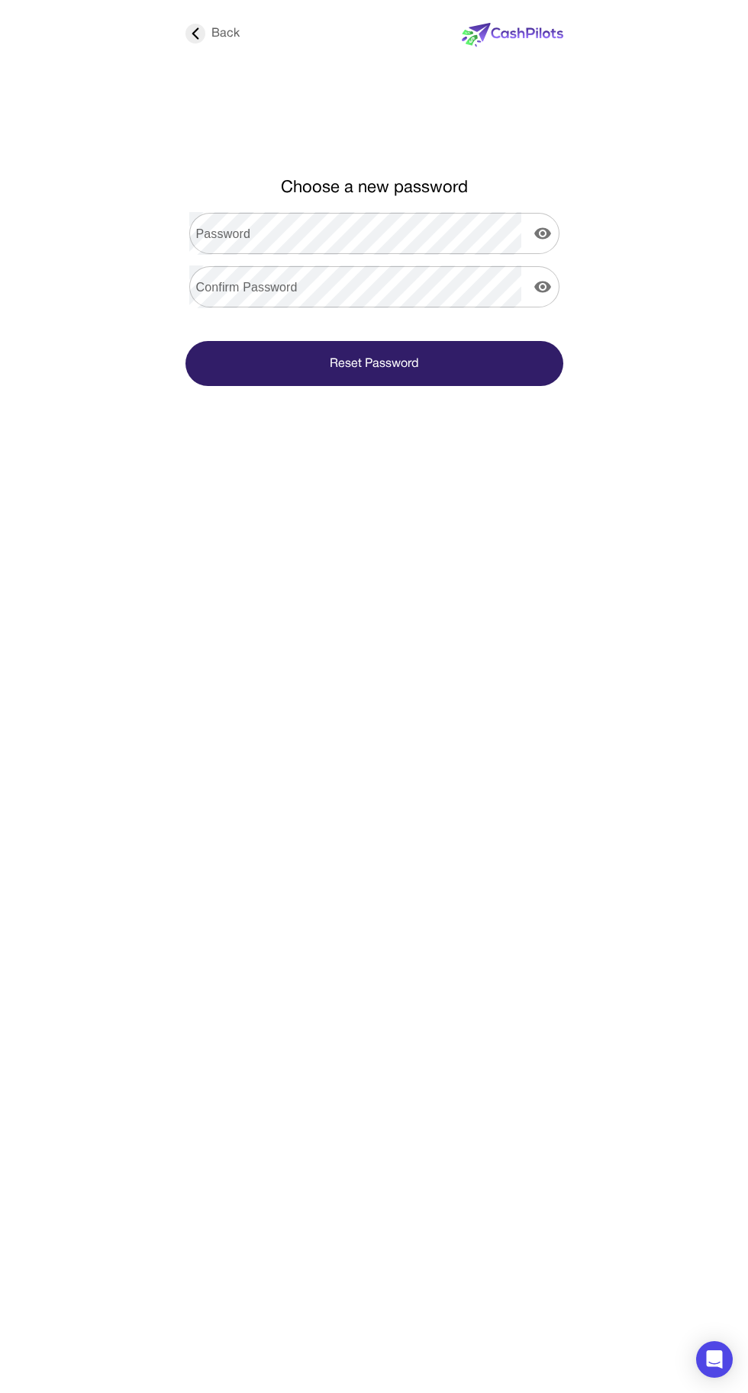
click at [222, 234] on div "Password Password" at bounding box center [374, 233] width 378 height 41
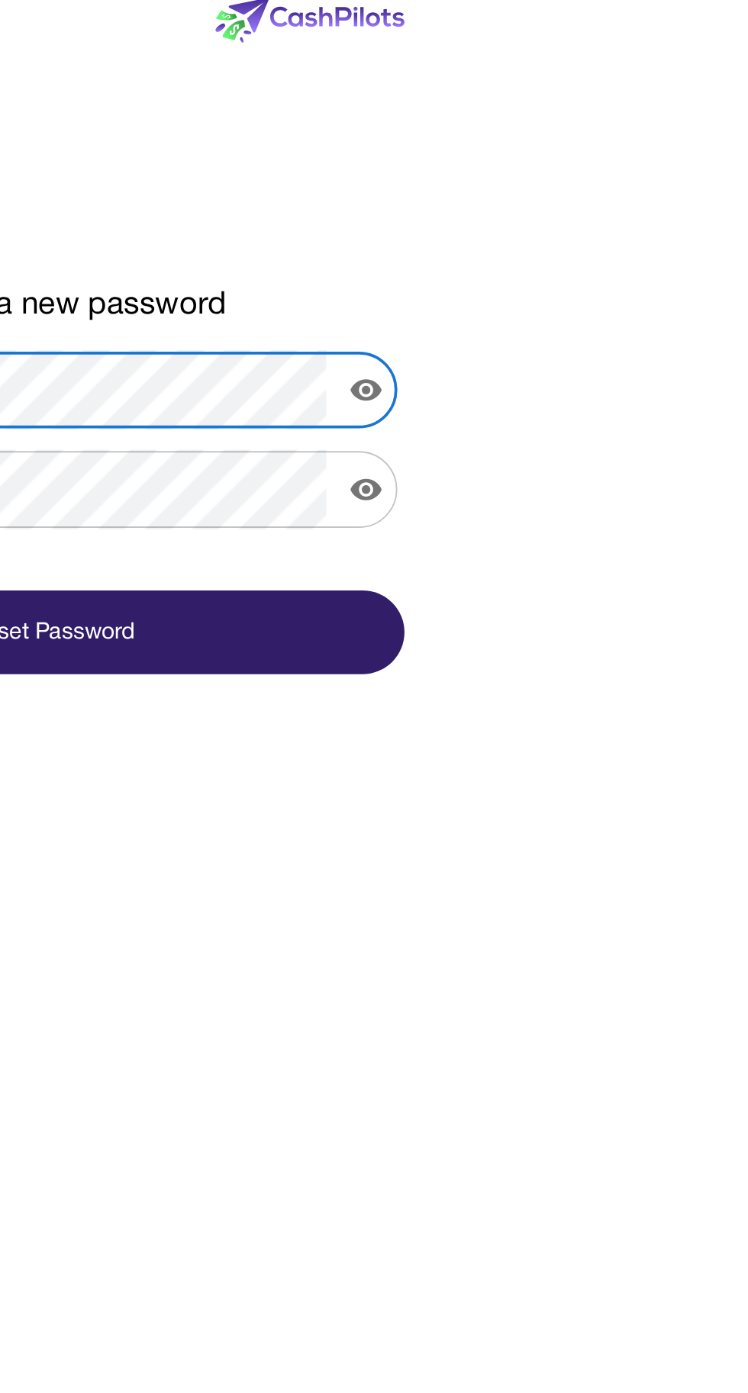
click at [541, 236] on icon "display the password" at bounding box center [542, 233] width 18 height 18
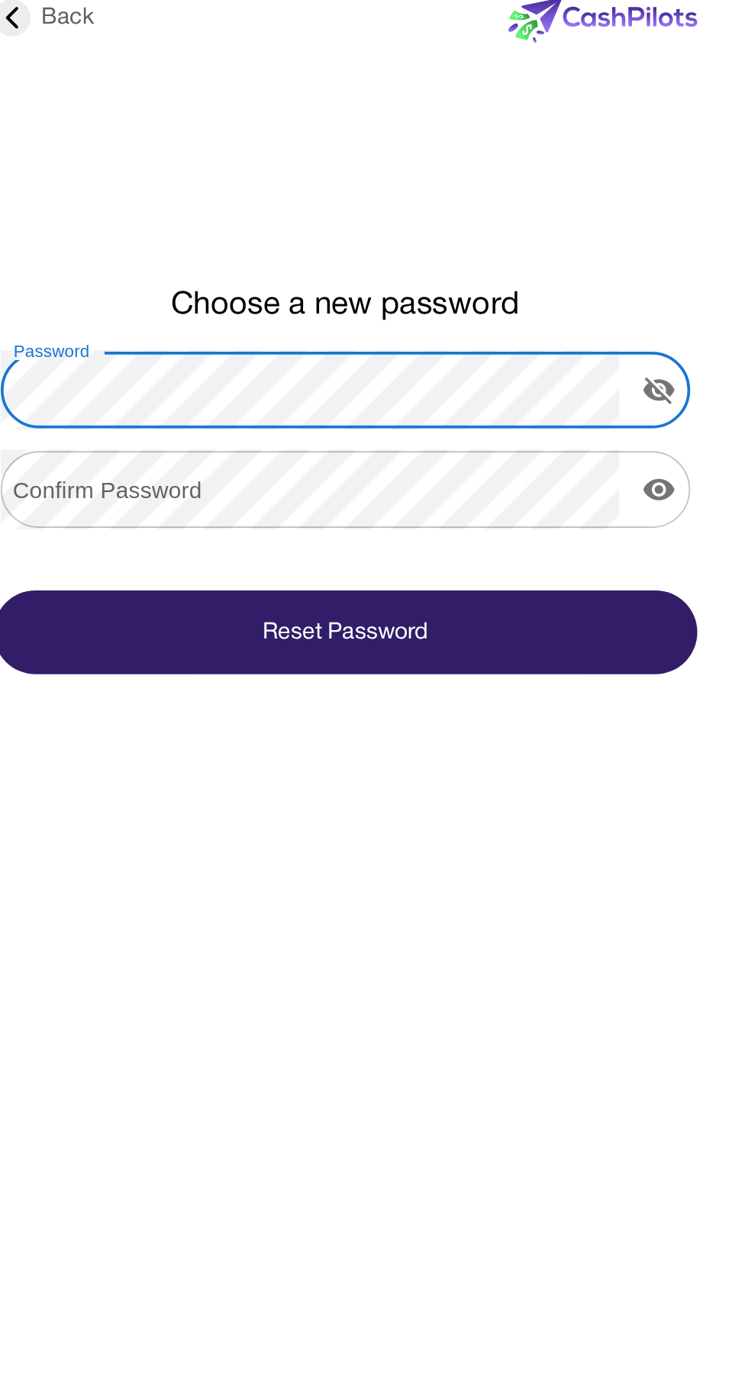
click at [243, 288] on div "Confirm Password Confirm Password" at bounding box center [374, 286] width 378 height 41
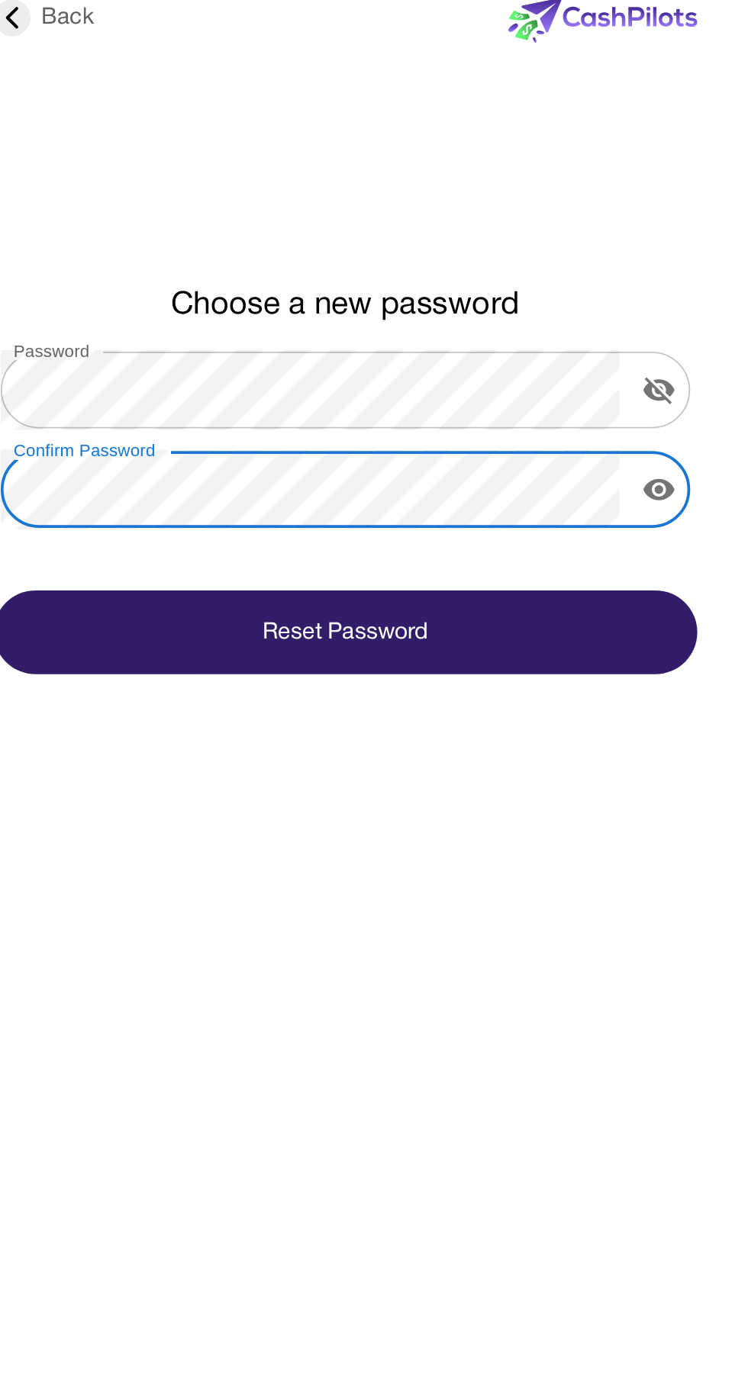
click at [538, 284] on icon "display the password" at bounding box center [542, 286] width 17 height 11
click at [392, 363] on button "Reset Password" at bounding box center [374, 363] width 378 height 45
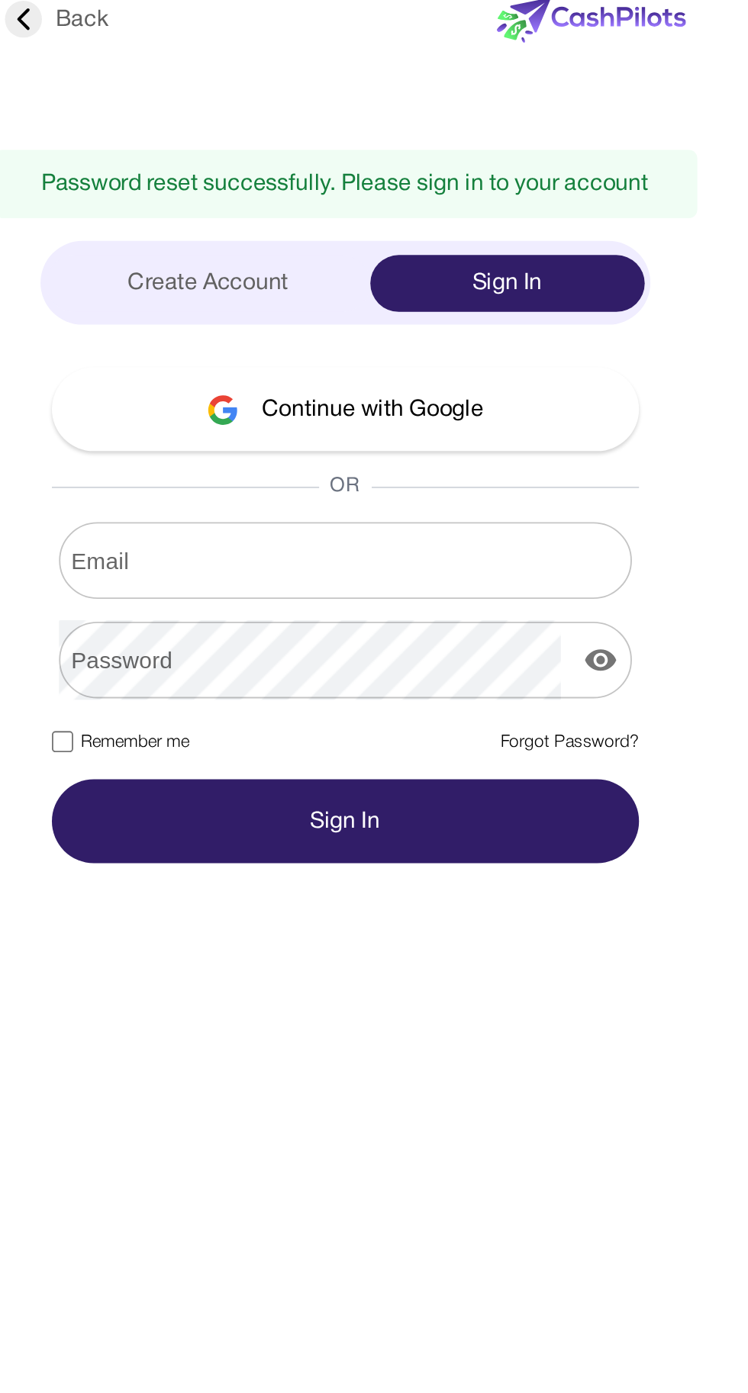
click at [248, 325] on div "Email Email" at bounding box center [374, 324] width 315 height 41
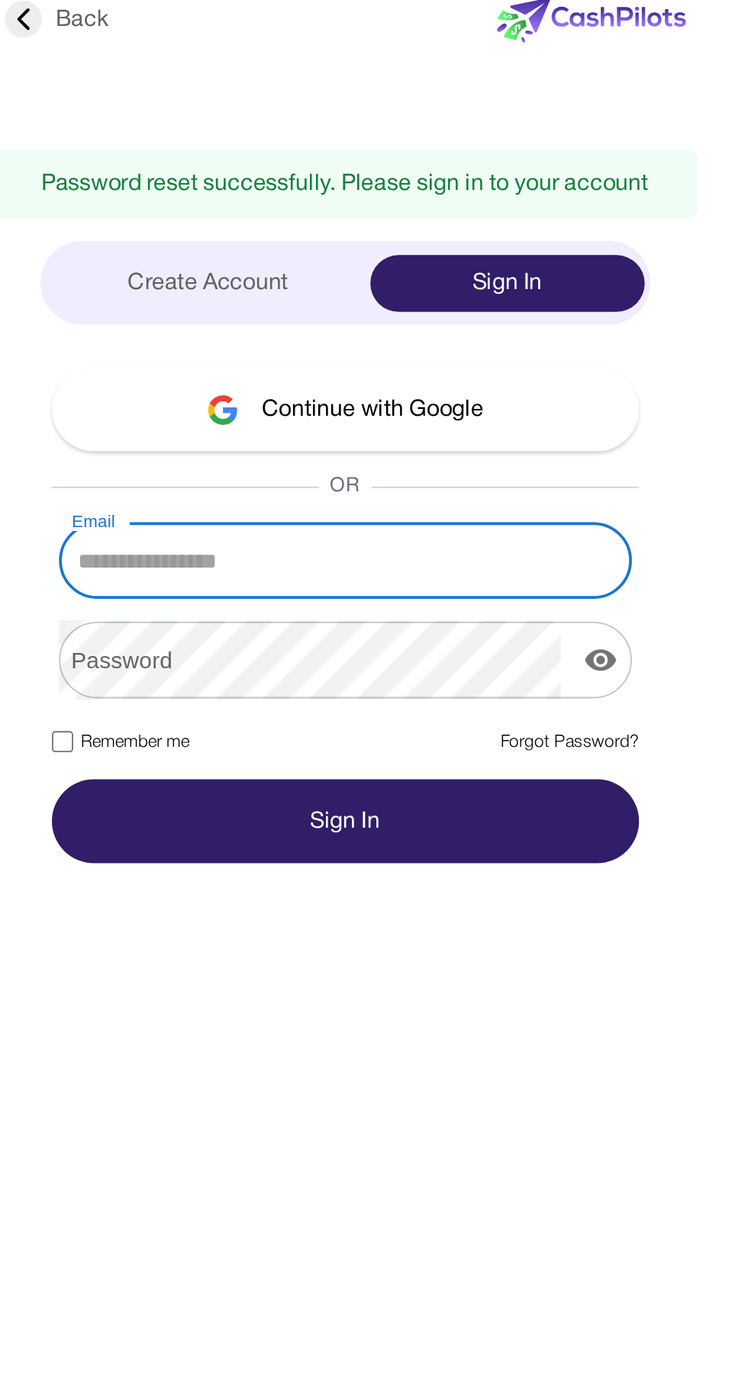
click at [377, 248] on button "Continue with Google" at bounding box center [374, 243] width 315 height 45
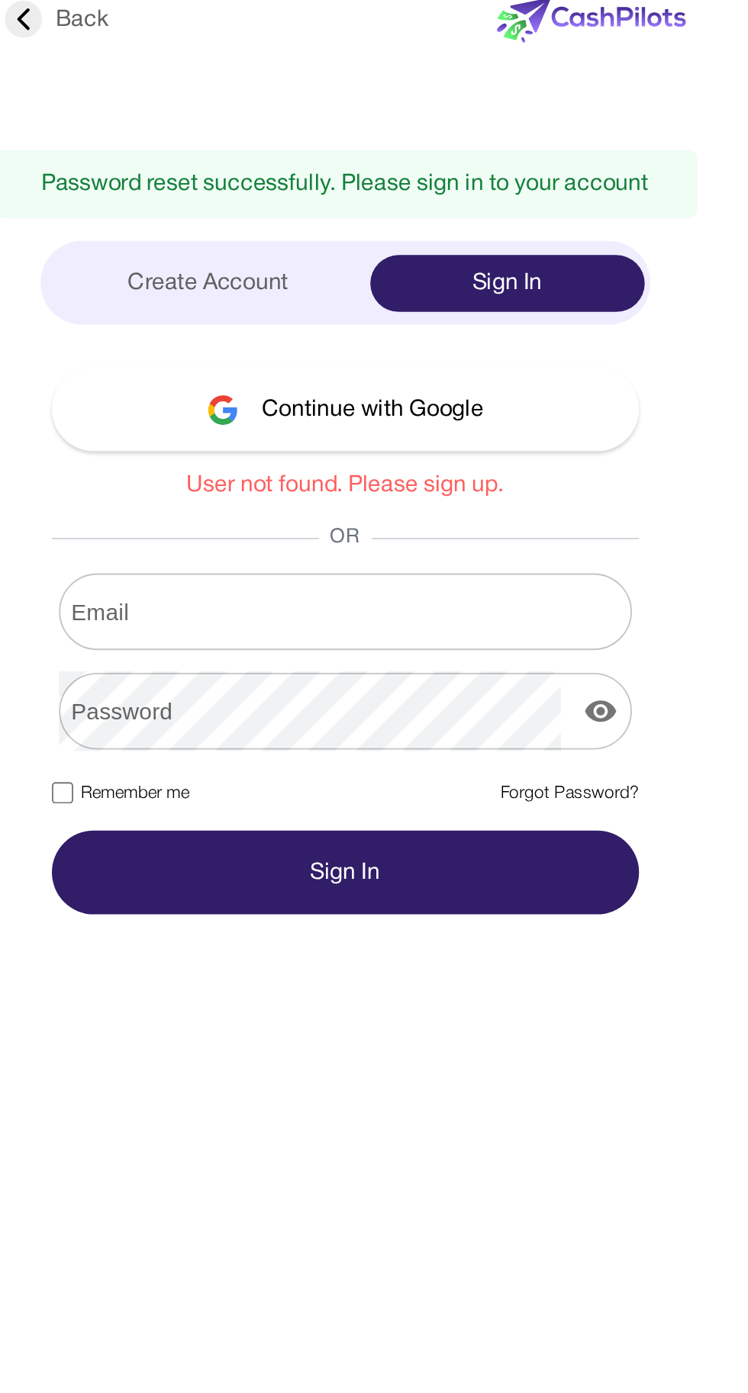
click at [268, 352] on input "Email" at bounding box center [373, 352] width 307 height 43
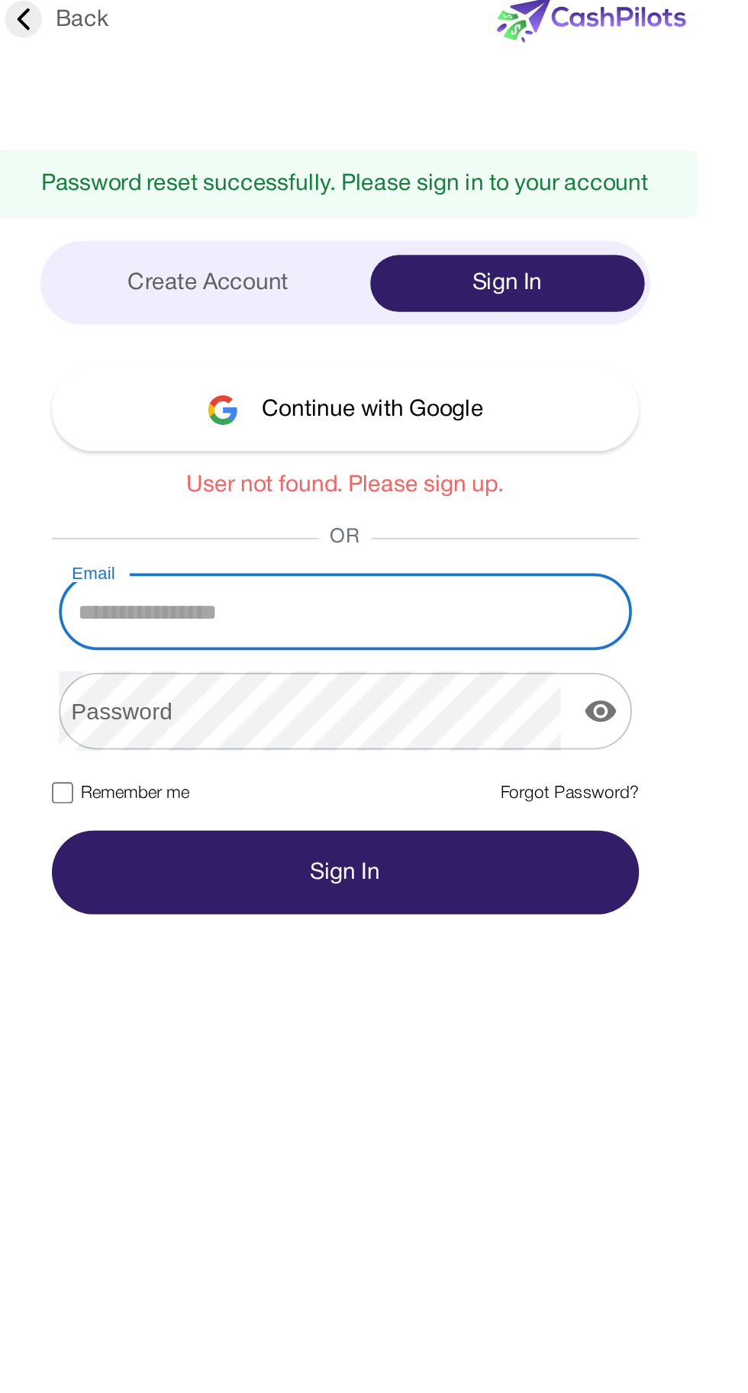
type input "**********"
click at [256, 407] on div "Password Password" at bounding box center [374, 405] width 315 height 41
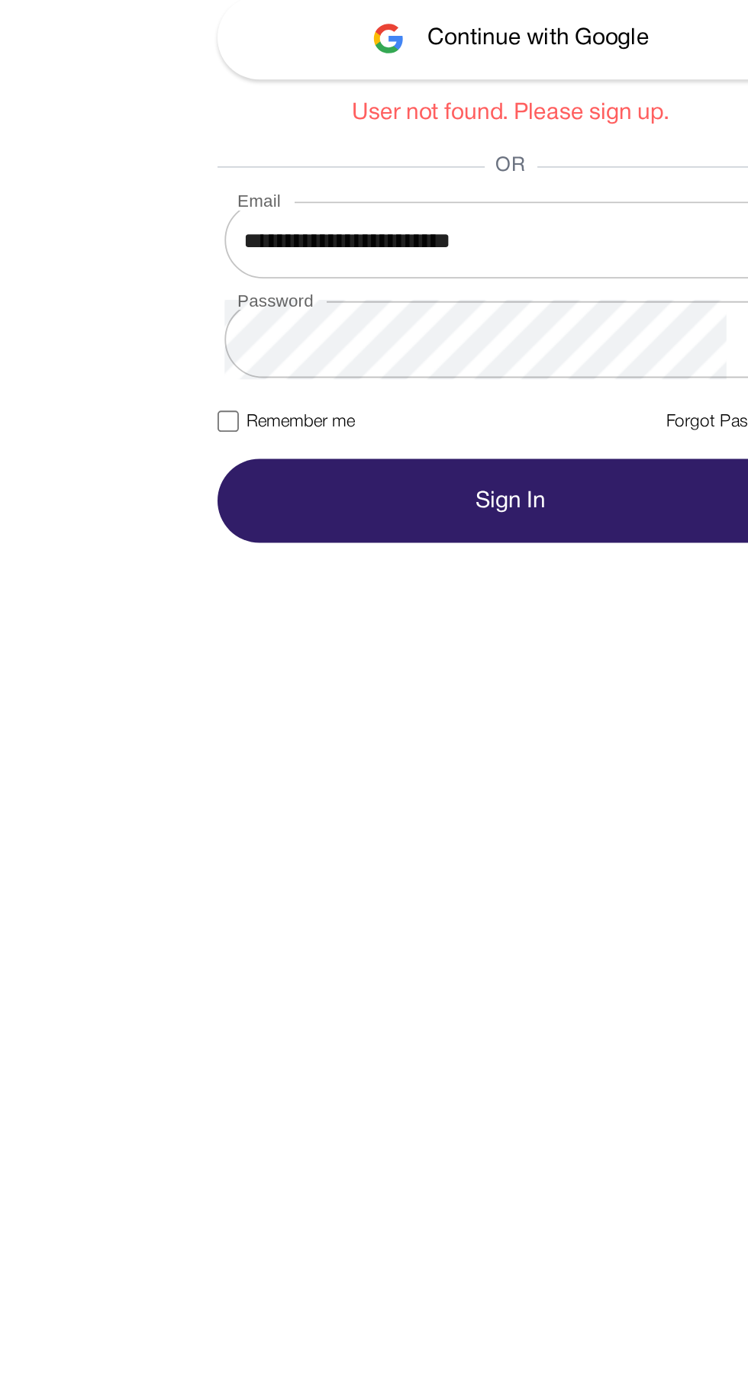
click at [383, 486] on button "Sign In" at bounding box center [374, 492] width 315 height 45
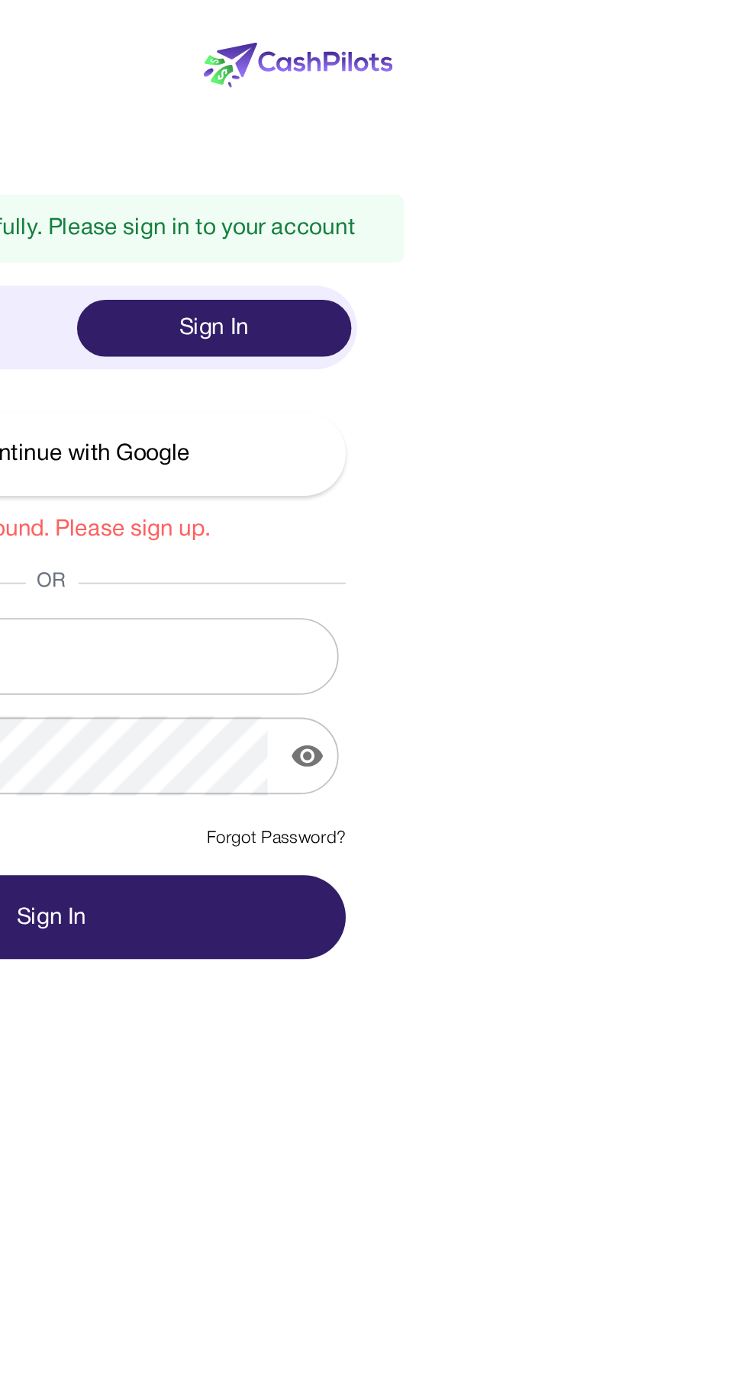
click at [477, 494] on button "Sign In" at bounding box center [374, 492] width 315 height 45
